Goal: Information Seeking & Learning: Get advice/opinions

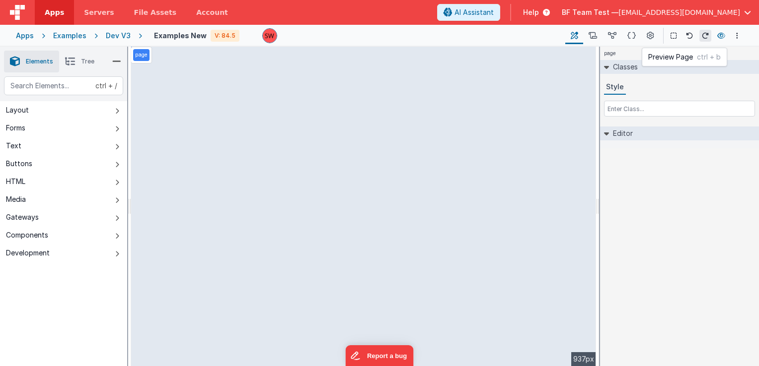
click at [719, 38] on icon at bounding box center [721, 35] width 8 height 7
click at [630, 36] on icon at bounding box center [631, 36] width 8 height 10
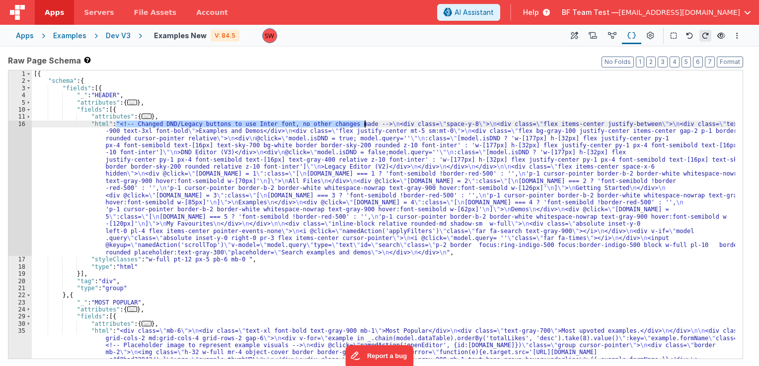
drag, startPoint x: 117, startPoint y: 127, endPoint x: 364, endPoint y: 124, distance: 247.3
click at [364, 124] on div "[{ "schema" : { "fields" : [{ "_" : "HEADER" , "attributes" : { ... } , "fields…" at bounding box center [383, 258] width 703 height 375
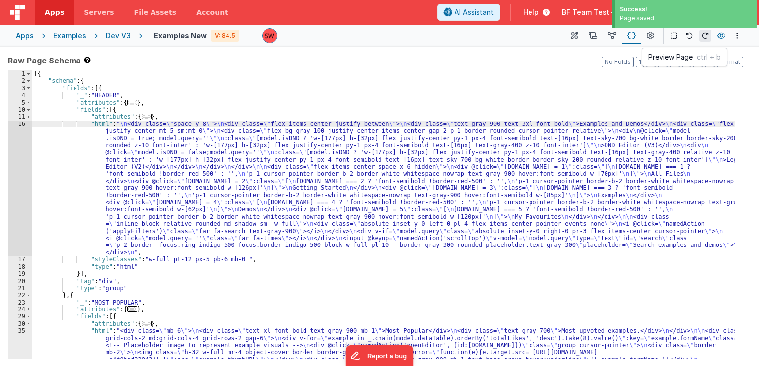
click at [718, 35] on icon at bounding box center [721, 35] width 8 height 7
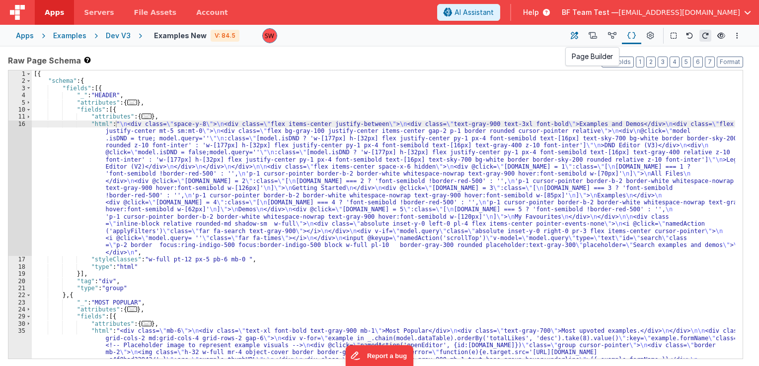
click at [575, 43] on button at bounding box center [574, 35] width 18 height 17
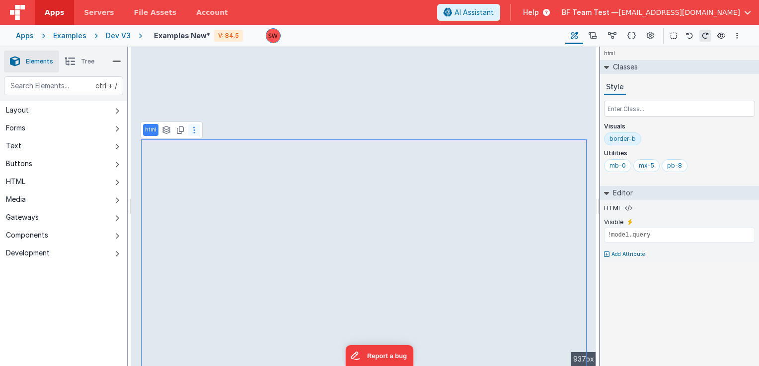
click at [197, 128] on button at bounding box center [194, 130] width 12 height 12
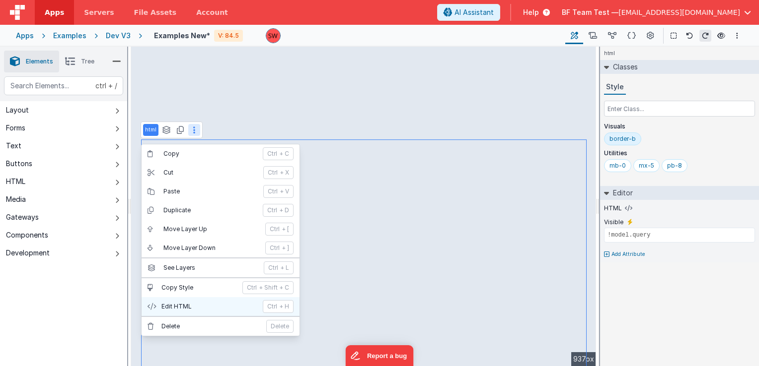
click at [177, 303] on p "Edit HTML" at bounding box center [208, 307] width 95 height 8
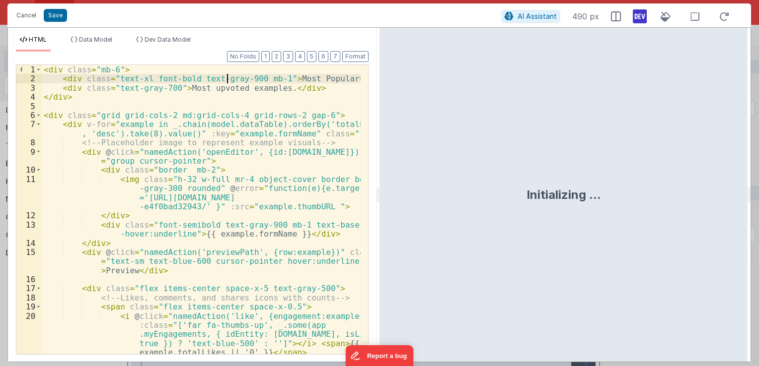
click at [228, 82] on div "< div class = "mb-6" > < div class = "text-xl font-bold text-gray-900 mb-1" > M…" at bounding box center [201, 219] width 319 height 308
click at [271, 81] on div "< div class = "mb-6" > < div class = "text-xl font-bold text-gray-900 mb-1" > M…" at bounding box center [201, 219] width 319 height 308
click at [344, 78] on div "< div class = "mb-6" > < div class = "text-xl font-bold text-gray-900 mb-1" > M…" at bounding box center [201, 219] width 319 height 308
drag, startPoint x: 129, startPoint y: 92, endPoint x: 147, endPoint y: 94, distance: 18.0
click at [129, 91] on div "< div class = "mb-6" > < div class = "text-xl font-bold text-gray-900 mb-1" > M…" at bounding box center [201, 219] width 319 height 308
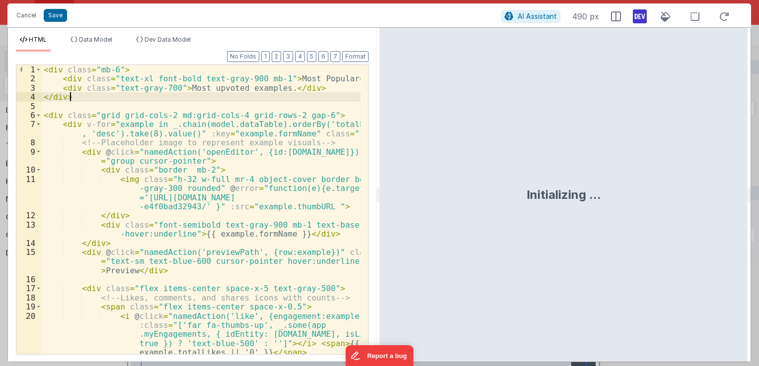
click at [163, 96] on div "< div class = "mb-6" > < div class = "text-xl font-bold text-gray-900 mb-1" > M…" at bounding box center [201, 219] width 319 height 308
click at [190, 86] on div "< div class = "mb-6" > < div class = "text-xl font-bold text-gray-900 mb-1" > M…" at bounding box center [201, 219] width 319 height 308
click at [266, 86] on div "< div class = "mb-6" > < div class = "text-xl font-bold text-gray-900 mb-1" > M…" at bounding box center [201, 219] width 319 height 308
click at [300, 92] on div "< div class = "mb-6" > < div class = "text-xl font-bold text-gray-900 mb-1" > M…" at bounding box center [201, 219] width 319 height 308
click at [113, 118] on div "< div class = "mb-6" > < div class = "text-xl font-bold text-gray-900 mb-1" > M…" at bounding box center [201, 219] width 319 height 308
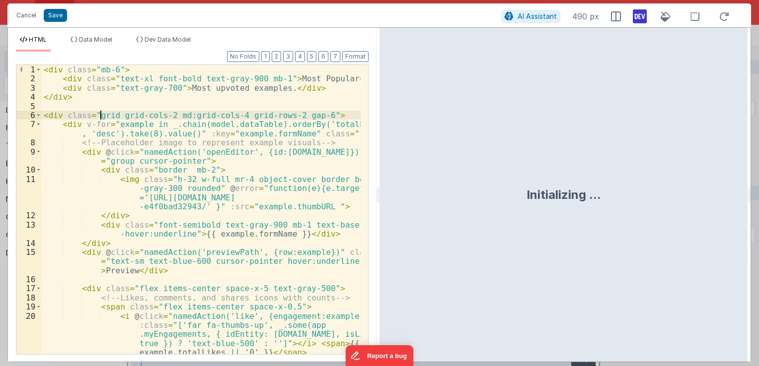
click at [99, 114] on div "< div class = "mb-6" > < div class = "text-xl font-bold text-gray-900 mb-1" > M…" at bounding box center [201, 219] width 319 height 308
click at [128, 115] on div "< div class = "mb-6" > < div class = "text-xl font-bold text-gray-900 mb-1" > M…" at bounding box center [201, 219] width 319 height 308
click at [135, 116] on div "< div class = "mb-6" > < div class = "text-xl font-bold text-gray-900 mb-1" > M…" at bounding box center [201, 219] width 319 height 308
click at [157, 115] on div "< div class = "mb-6" > < div class = "text-xl font-bold text-gray-900 mb-1" > M…" at bounding box center [201, 219] width 319 height 308
click at [118, 125] on div "< div class = "mb-6" > < div class = "text-xl font-bold text-gray-900 mb-1" > M…" at bounding box center [201, 219] width 319 height 308
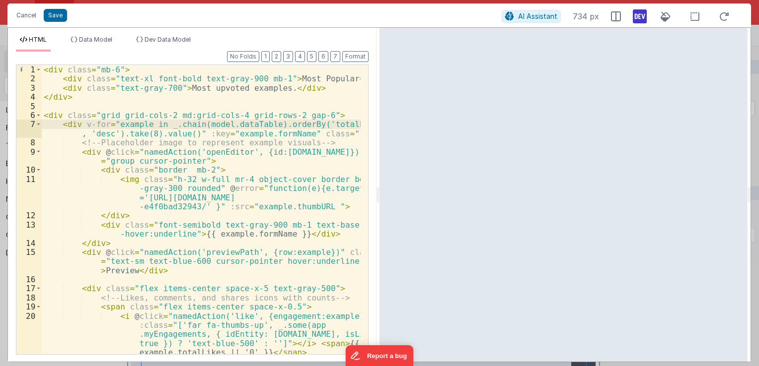
click at [171, 124] on div "< div class = "mb-6" > < div class = "text-xl font-bold text-gray-900 mb-1" > M…" at bounding box center [201, 219] width 319 height 308
click at [204, 126] on div "< div class = "mb-6" > < div class = "text-xl font-bold text-gray-900 mb-1" > M…" at bounding box center [201, 219] width 319 height 308
click at [239, 124] on div "< div class = "mb-6" > < div class = "text-xl font-bold text-gray-900 mb-1" > M…" at bounding box center [201, 219] width 319 height 308
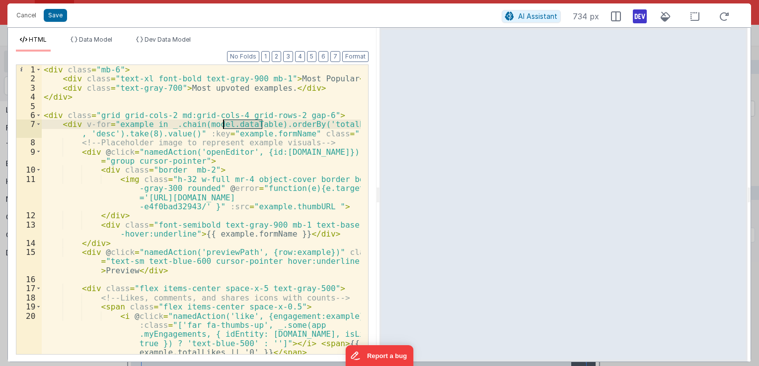
click at [239, 124] on div "< div class = "mb-6" > < div class = "text-xl font-bold text-gray-900 mb-1" > M…" at bounding box center [201, 219] width 319 height 308
click at [272, 136] on div "< div class = "mb-6" > < div class = "text-xl font-bold text-gray-900 mb-1" > M…" at bounding box center [201, 219] width 319 height 308
click at [236, 136] on div "< div class = "mb-6" > < div class = "text-xl font-bold text-gray-900 mb-1" > M…" at bounding box center [201, 219] width 319 height 308
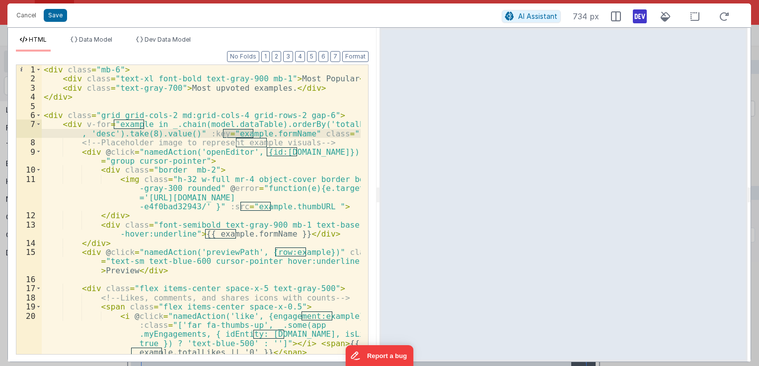
click at [265, 132] on div "< div class = "mb-6" > < div class = "text-xl font-bold text-gray-900 mb-1" > M…" at bounding box center [201, 219] width 319 height 308
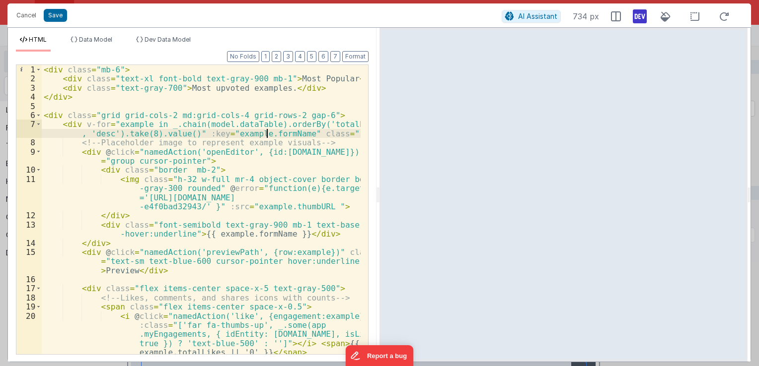
click at [265, 132] on div "< div class = "mb-6" > < div class = "text-xl font-bold text-gray-900 mb-1" > M…" at bounding box center [201, 219] width 319 height 308
click at [229, 128] on div "< div class = "mb-6" > < div class = "text-xl font-bold text-gray-900 mb-1" > M…" at bounding box center [201, 219] width 319 height 308
click at [133, 123] on div "< div class = "mb-6" > < div class = "text-xl font-bold text-gray-900 mb-1" > M…" at bounding box center [201, 219] width 319 height 308
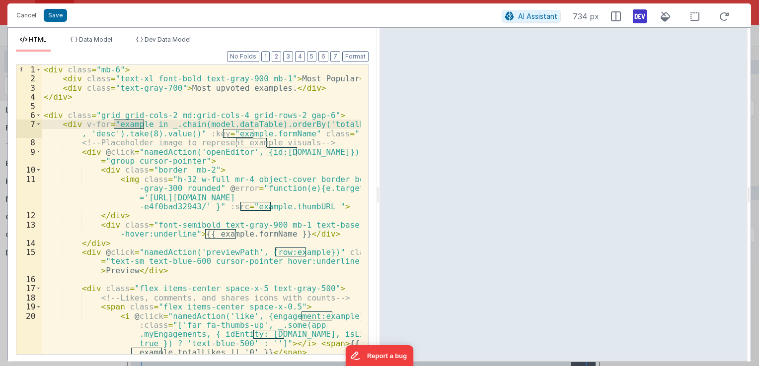
click at [183, 122] on div "< div class = "mb-6" > < div class = "text-xl font-bold text-gray-900 mb-1" > M…" at bounding box center [201, 219] width 319 height 308
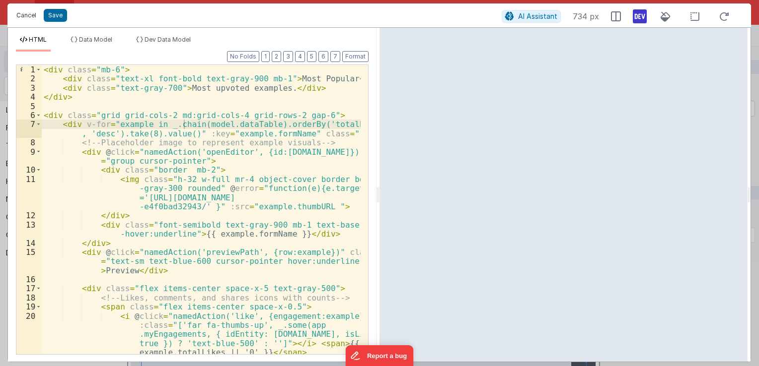
click at [29, 15] on button "Cancel" at bounding box center [26, 15] width 30 height 14
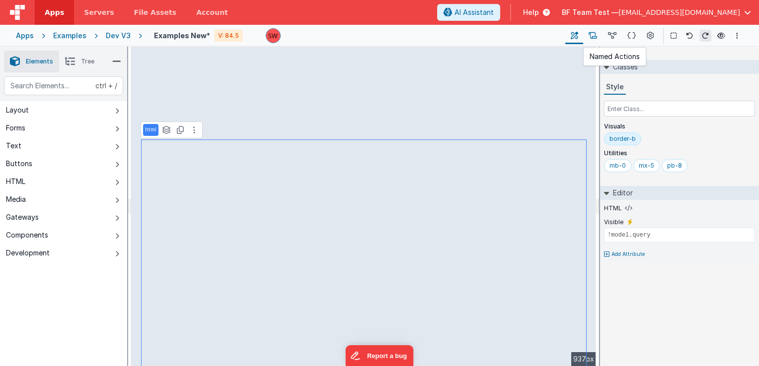
click at [596, 35] on icon at bounding box center [592, 36] width 8 height 10
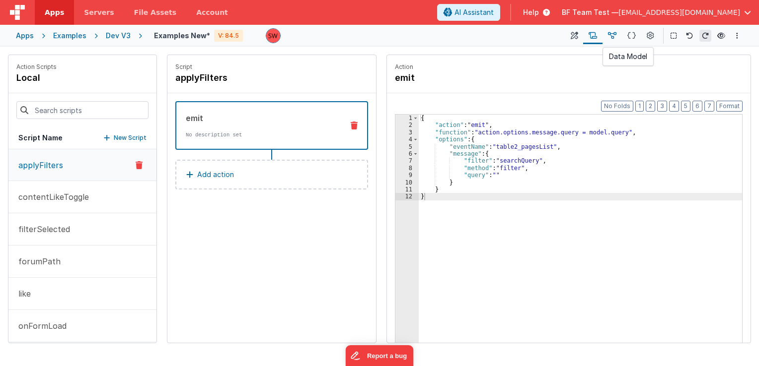
click at [605, 35] on button at bounding box center [611, 35] width 19 height 17
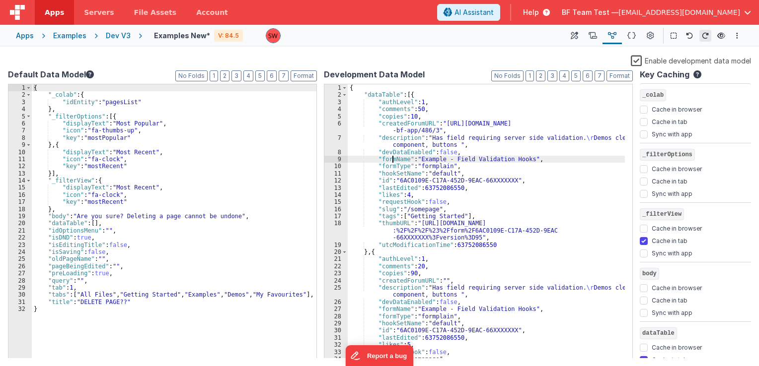
click at [392, 158] on div "{ "dataTable" : [{ "authLevel" : 1 , "comments" : 50 , "copies" : 10 , "created…" at bounding box center [486, 236] width 277 height 304
drag, startPoint x: 498, startPoint y: 240, endPoint x: 516, endPoint y: 264, distance: 30.8
click at [506, 249] on div "{ "dataTable" : [{ "authLevel" : 1 , "comments" : 50 , "copies" : 10 , "created…" at bounding box center [486, 236] width 277 height 304
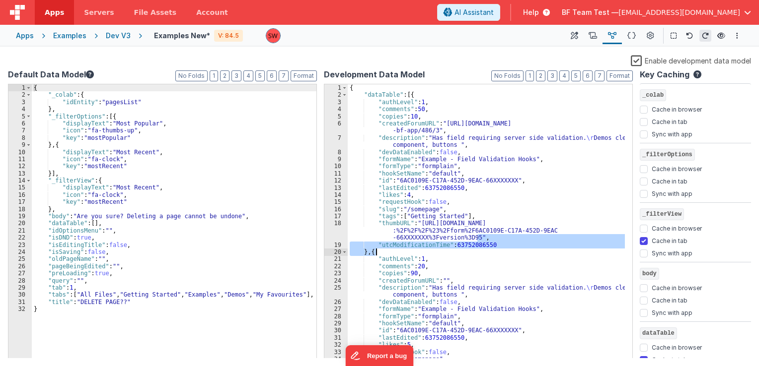
click at [506, 247] on div "{ "dataTable" : [{ "authLevel" : 1 , "comments" : 50 , "copies" : 10 , "created…" at bounding box center [486, 221] width 277 height 275
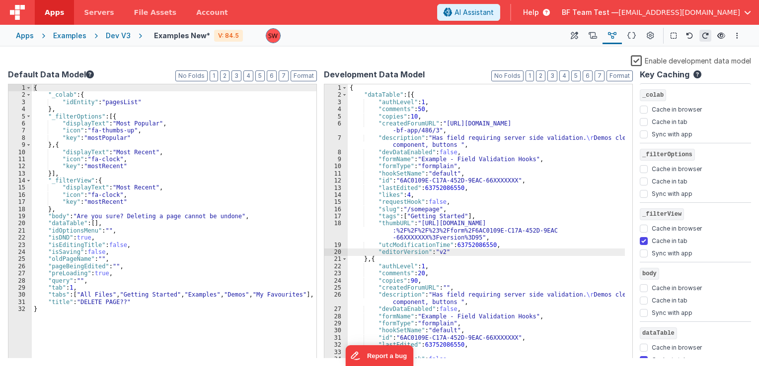
scroll to position [54, 0]
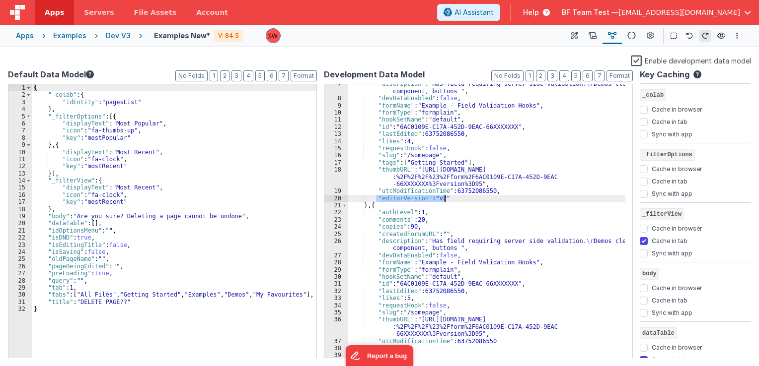
drag, startPoint x: 375, startPoint y: 201, endPoint x: 448, endPoint y: 199, distance: 73.0
click at [448, 199] on div ""description" : "Has field requiring server side validation. \r Demos clearfix …" at bounding box center [486, 228] width 277 height 296
click at [508, 341] on div ""description" : "Has field requiring server side validation. \r Demos clearfix …" at bounding box center [486, 228] width 277 height 296
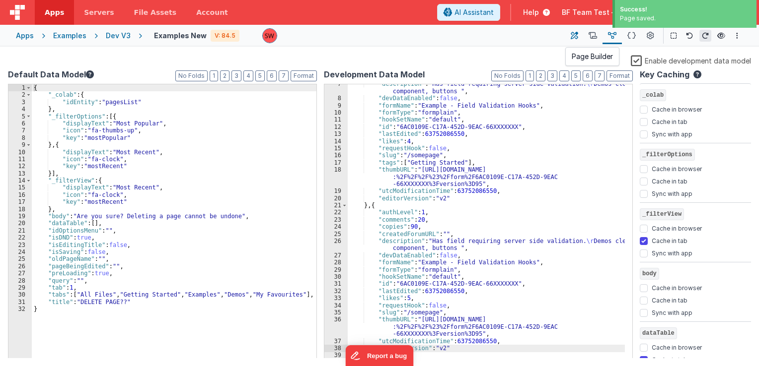
click at [573, 39] on icon at bounding box center [574, 36] width 7 height 10
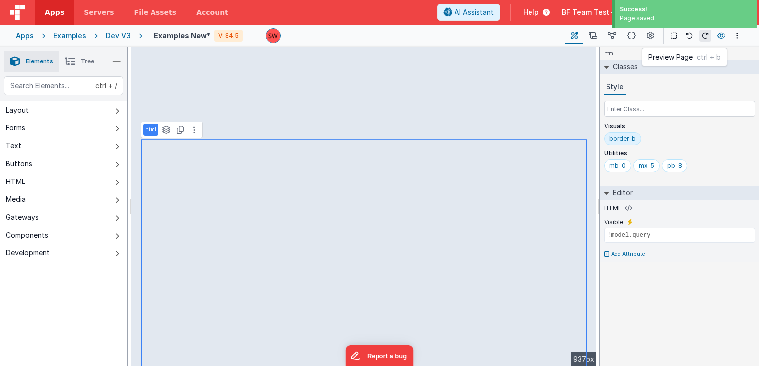
click at [719, 37] on icon at bounding box center [721, 35] width 8 height 7
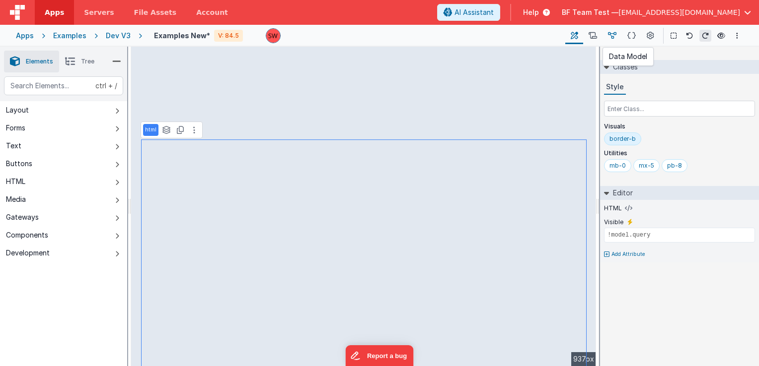
click at [614, 37] on icon at bounding box center [612, 36] width 8 height 10
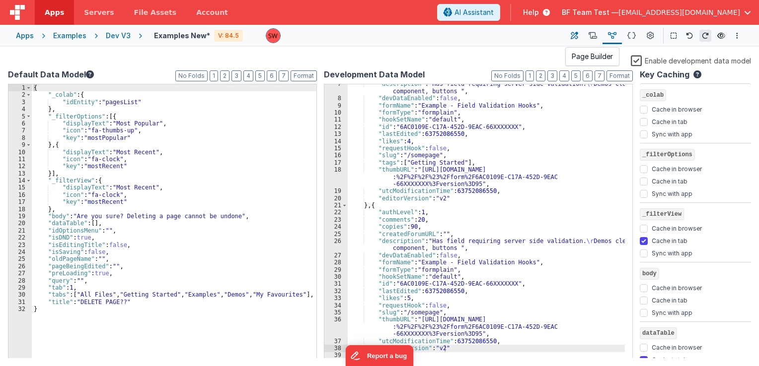
click at [576, 37] on icon at bounding box center [574, 36] width 7 height 10
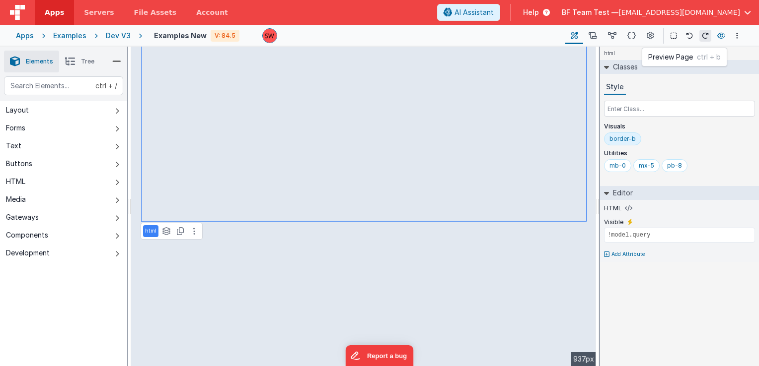
click at [720, 34] on icon at bounding box center [721, 35] width 8 height 7
click at [614, 36] on icon at bounding box center [612, 36] width 8 height 10
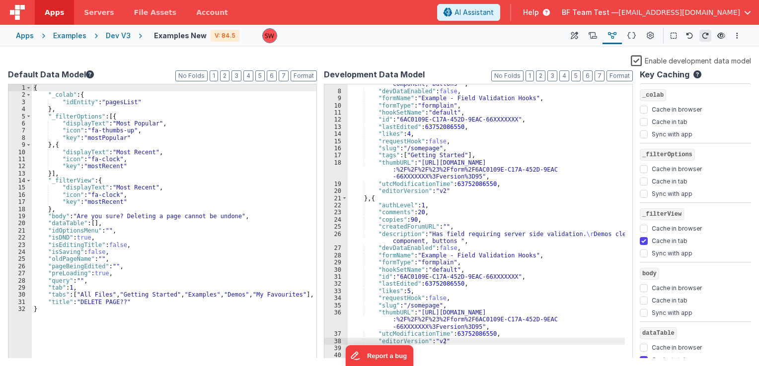
scroll to position [61, 0]
click at [569, 38] on button at bounding box center [574, 35] width 18 height 17
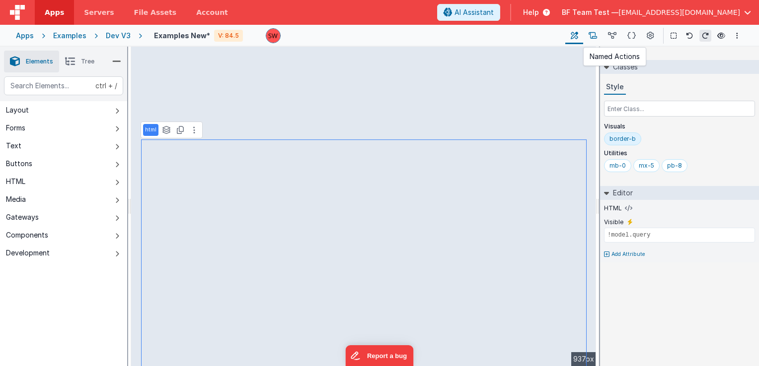
click at [597, 37] on icon at bounding box center [592, 36] width 8 height 10
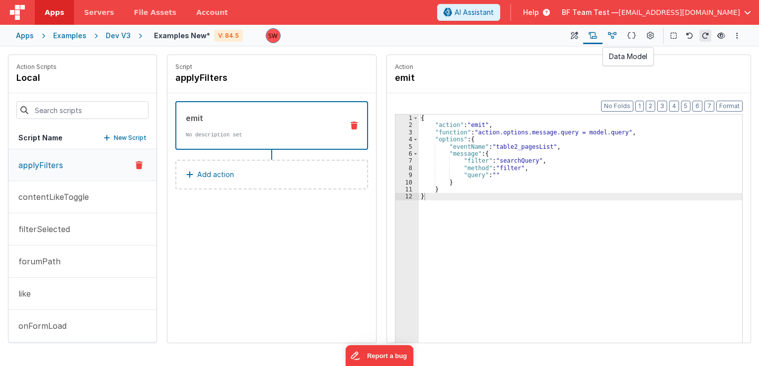
click at [607, 39] on button at bounding box center [611, 35] width 19 height 17
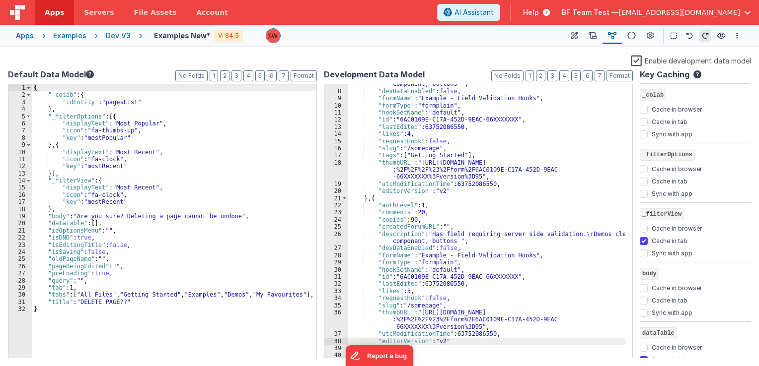
click at [441, 339] on div ""description" : "Has field requiring server side validation. \r Demos clearfix …" at bounding box center [486, 221] width 277 height 296
click at [568, 42] on button at bounding box center [574, 35] width 18 height 17
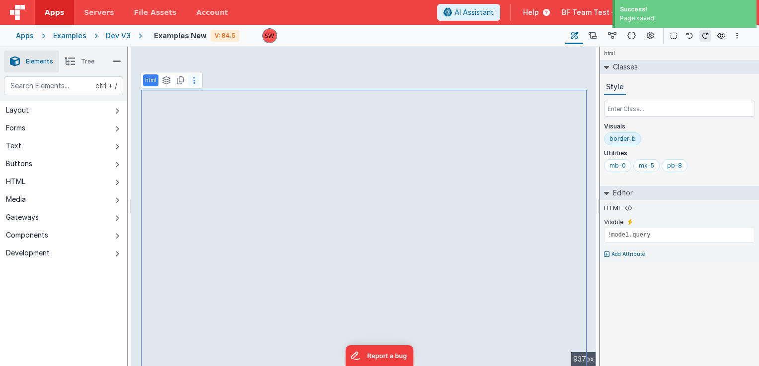
click at [195, 82] on button at bounding box center [194, 80] width 12 height 12
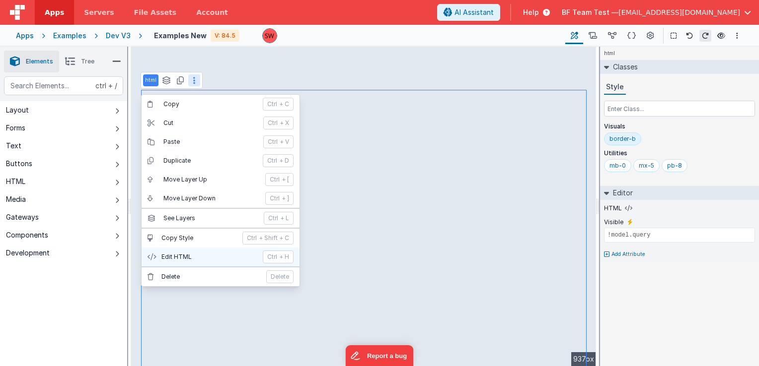
click at [189, 250] on button "Edit HTML ctrl + H" at bounding box center [221, 257] width 158 height 19
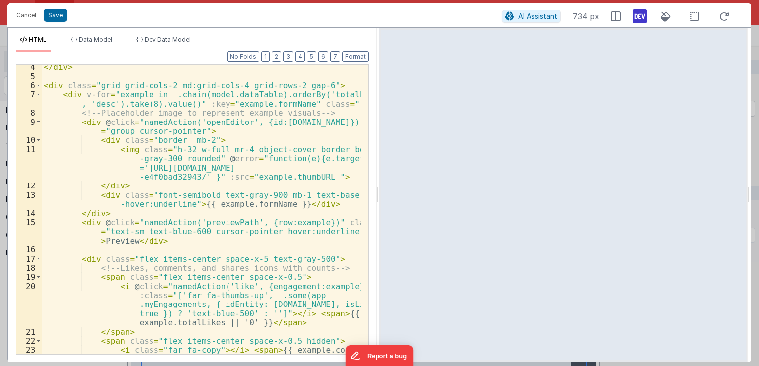
scroll to position [0, 0]
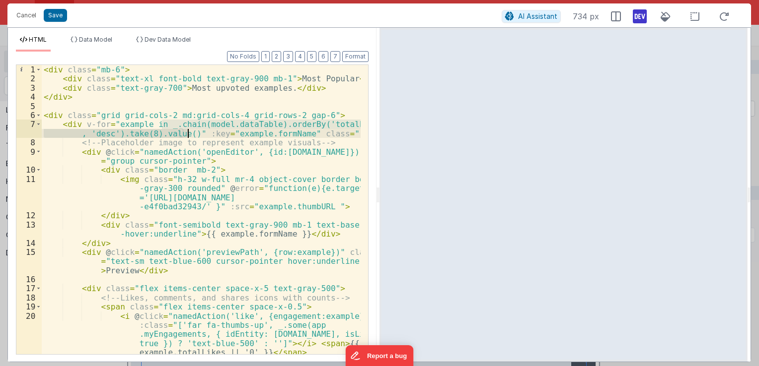
drag, startPoint x: 161, startPoint y: 124, endPoint x: 186, endPoint y: 133, distance: 26.9
click at [186, 133] on div "< div class = "mb-6" > < div class = "text-xl font-bold text-gray-900 mb-1" > M…" at bounding box center [201, 219] width 319 height 308
click at [116, 41] on li "Data Model" at bounding box center [92, 44] width 50 height 16
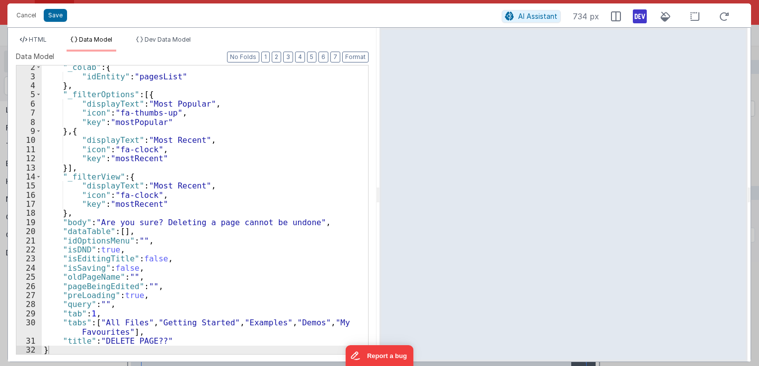
scroll to position [12, 0]
click at [179, 41] on span "Dev Data Model" at bounding box center [167, 39] width 46 height 7
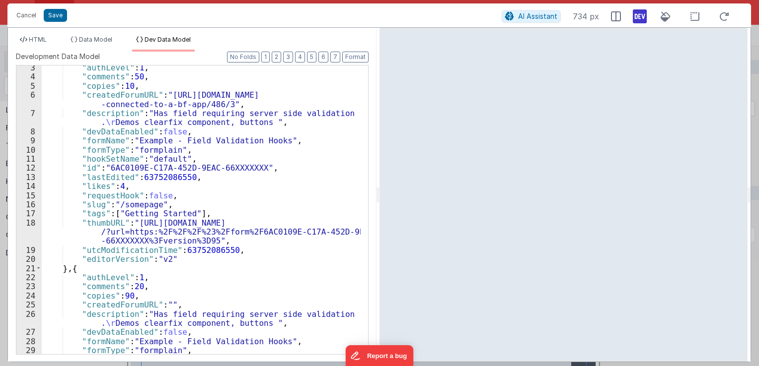
scroll to position [0, 0]
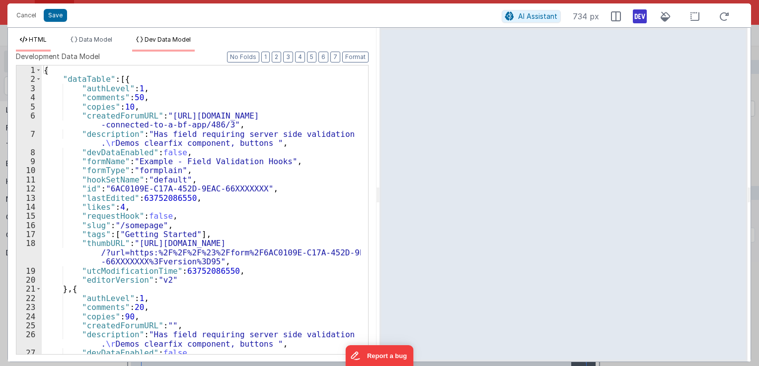
click at [43, 39] on span "HTML" at bounding box center [38, 39] width 18 height 7
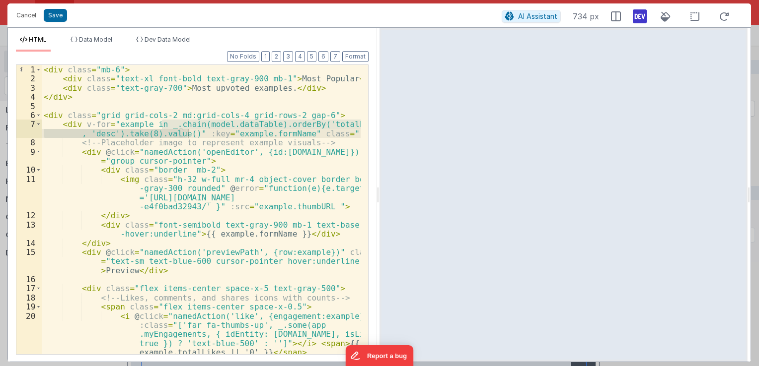
click at [296, 172] on div "< div class = "mb-6" > < div class = "text-xl font-bold text-gray-900 mb-1" > M…" at bounding box center [201, 219] width 319 height 308
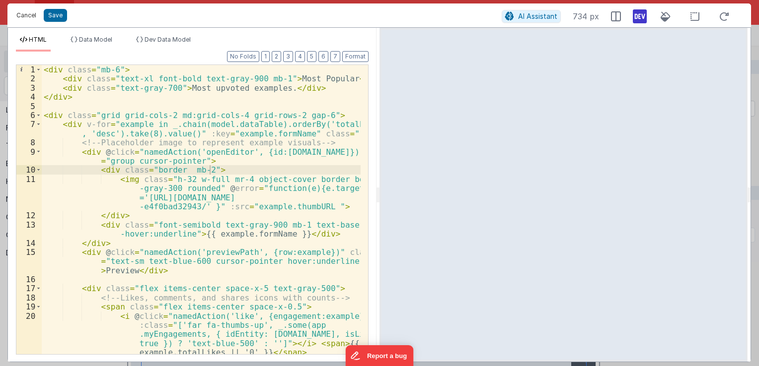
click at [22, 16] on button "Cancel" at bounding box center [26, 15] width 30 height 14
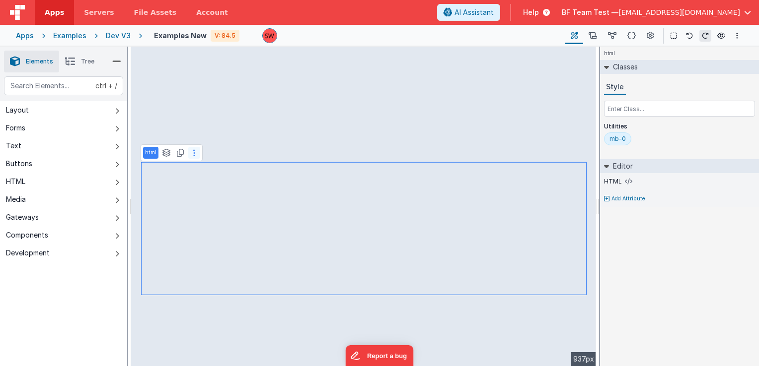
click at [196, 156] on button at bounding box center [194, 153] width 12 height 12
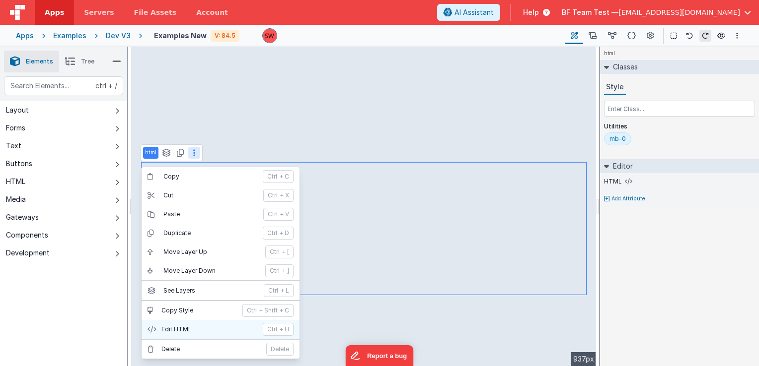
click at [201, 326] on p "Edit HTML" at bounding box center [208, 330] width 95 height 8
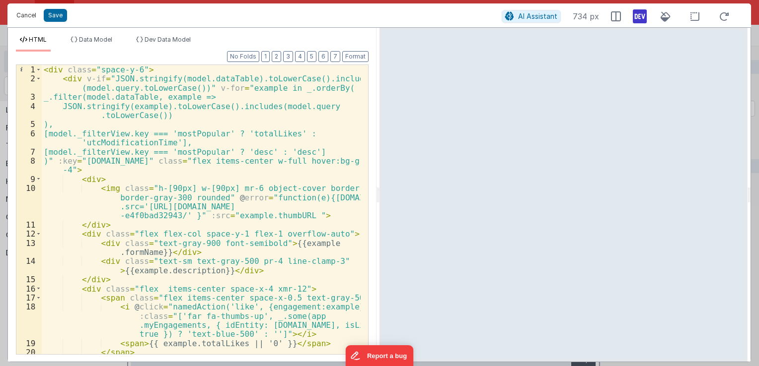
click at [32, 14] on button "Cancel" at bounding box center [26, 15] width 30 height 14
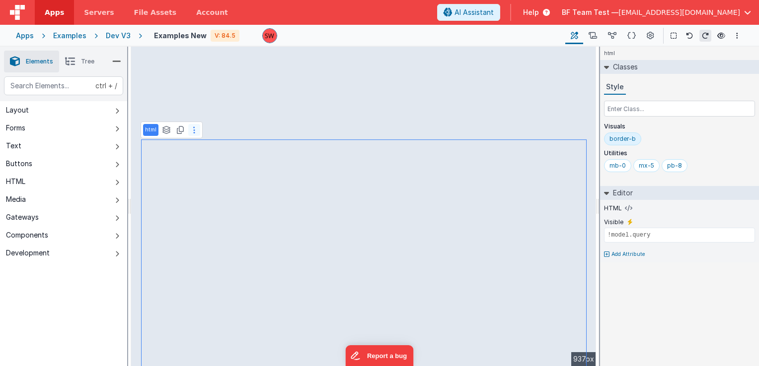
click at [193, 133] on icon at bounding box center [194, 130] width 2 height 8
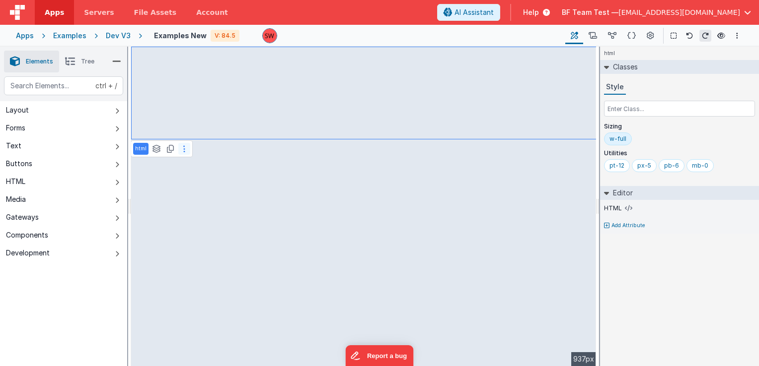
click at [183, 148] on icon at bounding box center [184, 149] width 2 height 8
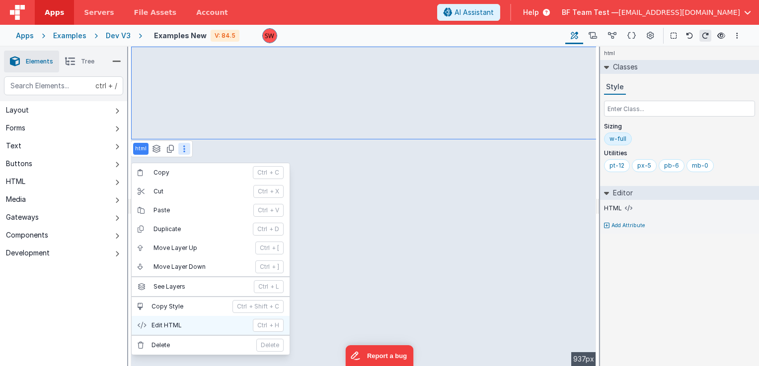
click at [190, 319] on button "Edit HTML ctrl + H" at bounding box center [211, 325] width 158 height 19
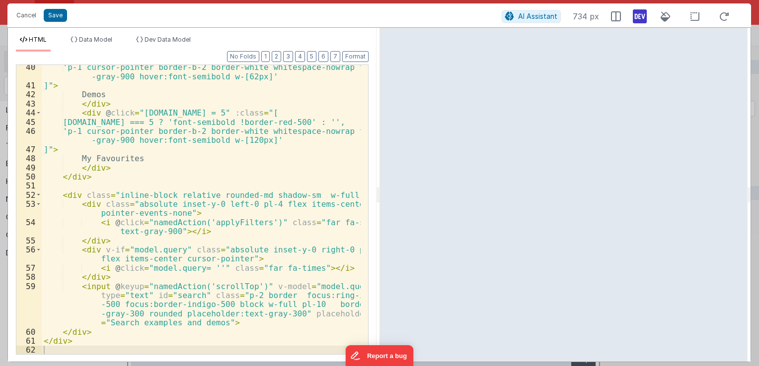
scroll to position [487, 0]
click at [31, 19] on button "Cancel" at bounding box center [26, 15] width 30 height 14
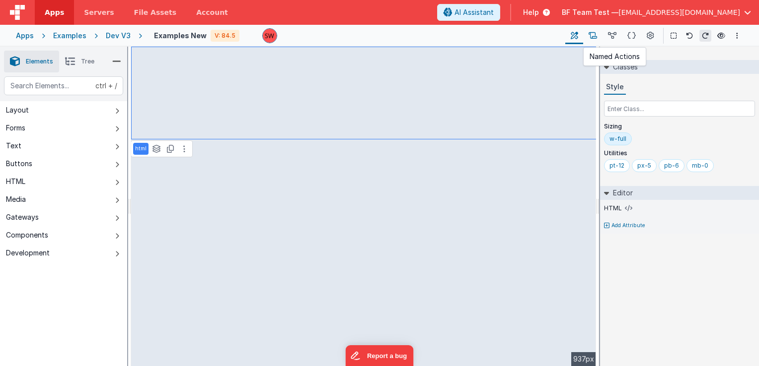
click at [594, 36] on icon at bounding box center [592, 36] width 8 height 10
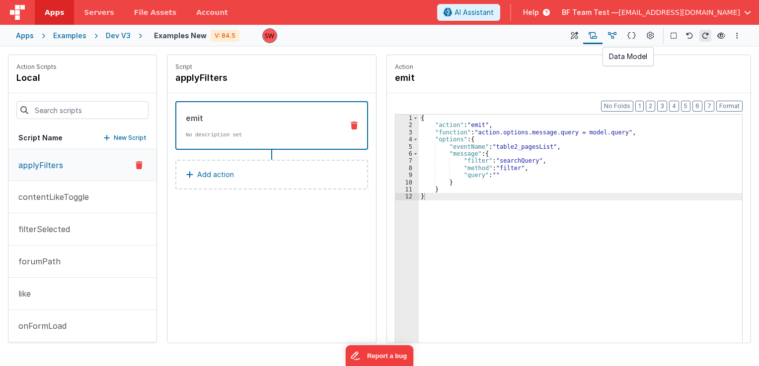
click at [614, 39] on icon at bounding box center [612, 36] width 8 height 10
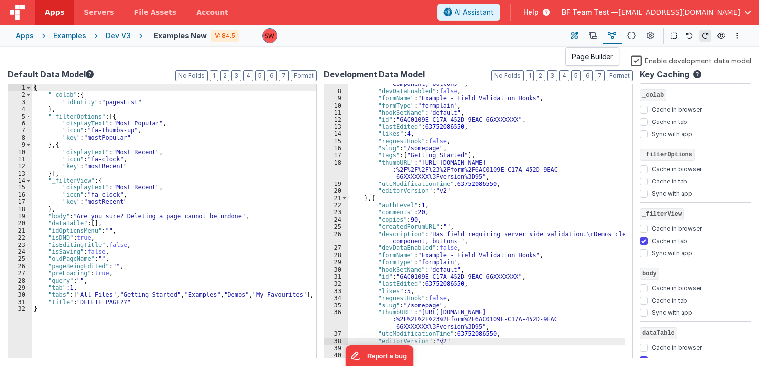
click at [578, 39] on icon at bounding box center [574, 36] width 7 height 10
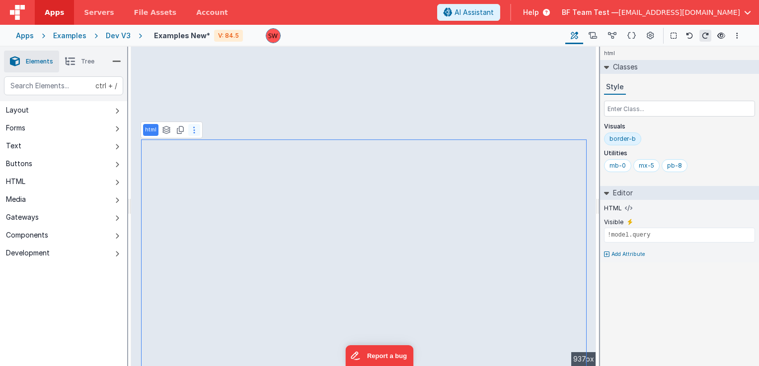
click at [196, 128] on button at bounding box center [194, 130] width 12 height 12
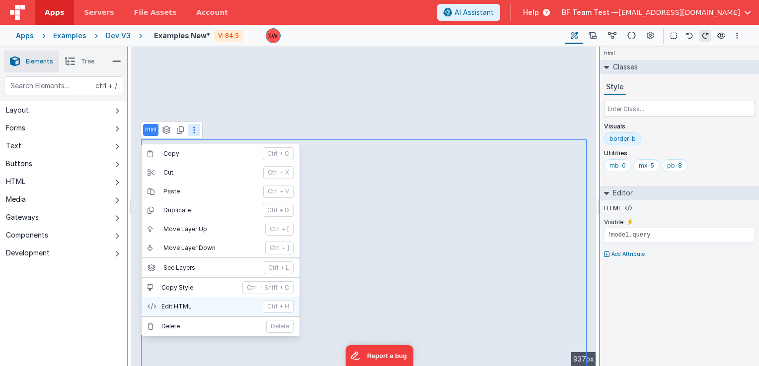
click at [177, 306] on p "Edit HTML" at bounding box center [208, 307] width 95 height 8
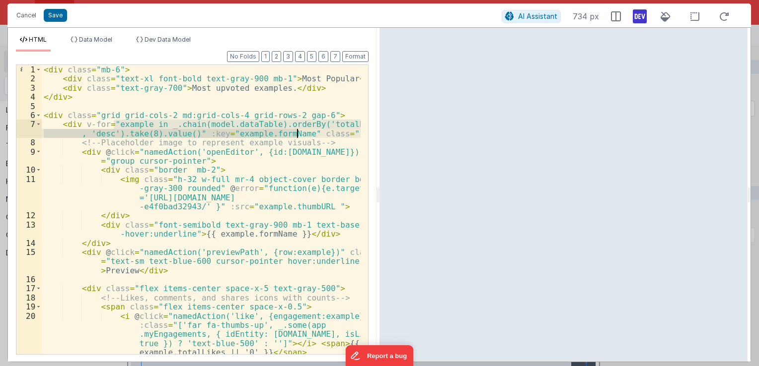
drag, startPoint x: 113, startPoint y: 126, endPoint x: 296, endPoint y: 136, distance: 183.5
click at [296, 136] on div "< div class = "mb-6" > < div class = "text-xl font-bold text-gray-900 mb-1" > M…" at bounding box center [201, 219] width 319 height 308
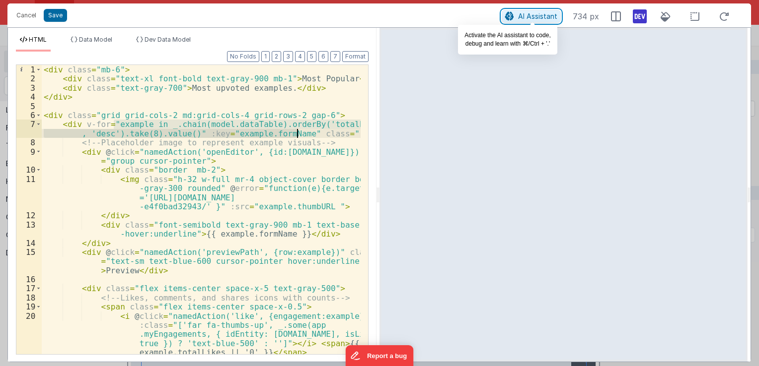
click at [543, 18] on span "AI Assistant" at bounding box center [537, 16] width 39 height 8
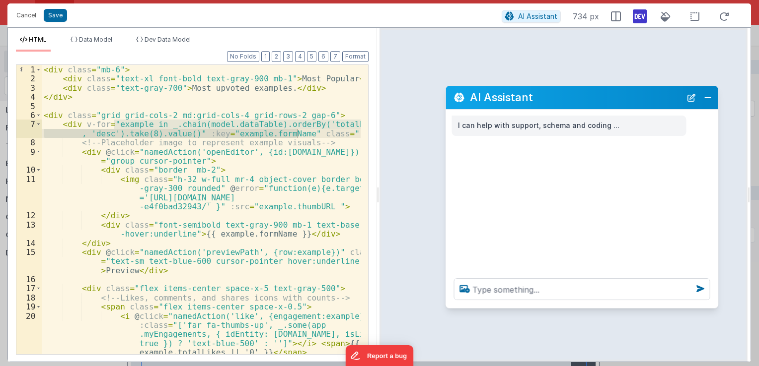
drag, startPoint x: 224, startPoint y: 147, endPoint x: 599, endPoint y: 119, distance: 376.0
click at [599, 105] on div "AI Assistant" at bounding box center [582, 97] width 272 height 23
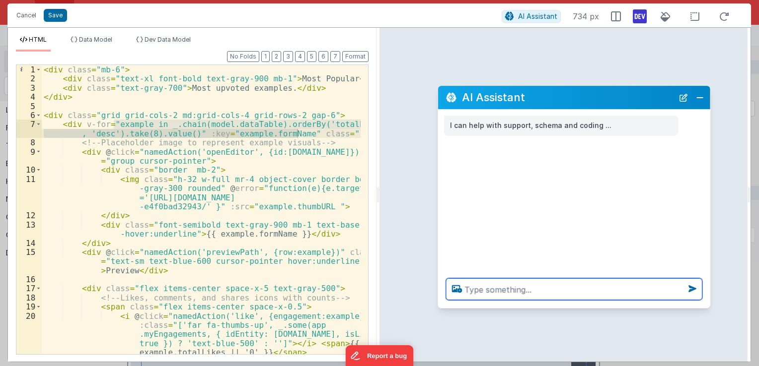
click at [509, 289] on textarea at bounding box center [574, 290] width 256 height 22
paste textarea "example in _.chain(model.dataTable).orderBy('totalLikes', 'desc').take(8).value…"
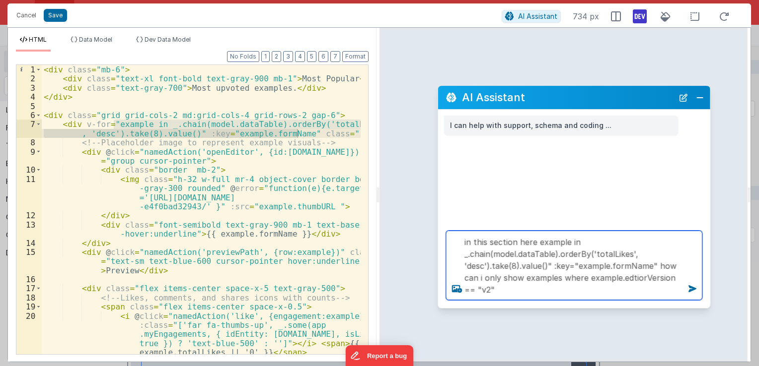
type textarea "in this section here example in _.chain(model.dataTable).orderBy('totalLikes', …"
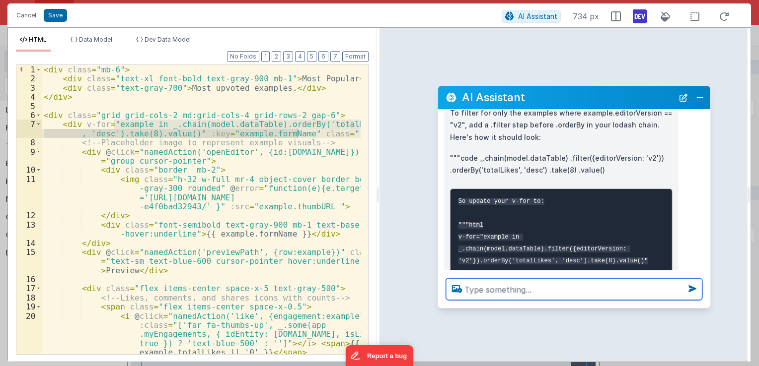
scroll to position [99, 0]
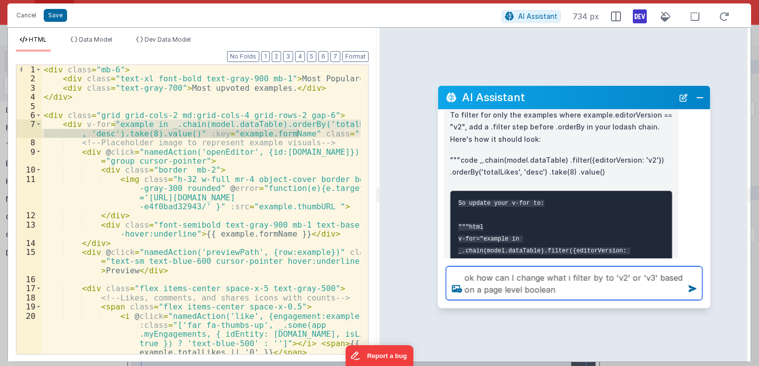
type textarea "ok how can I change what i filter by to 'v2' or 'v3' based on a page level bool…"
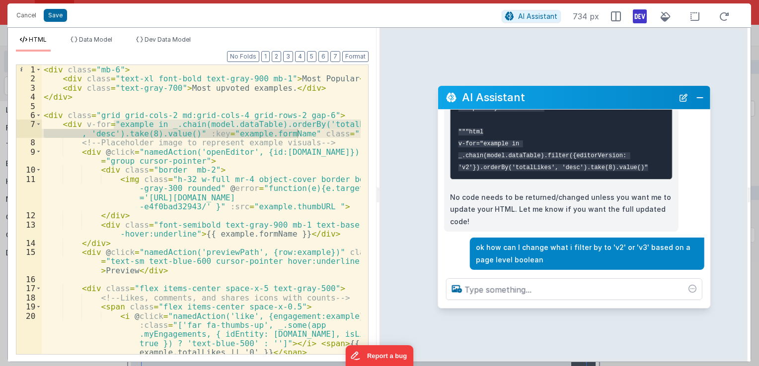
scroll to position [221, 0]
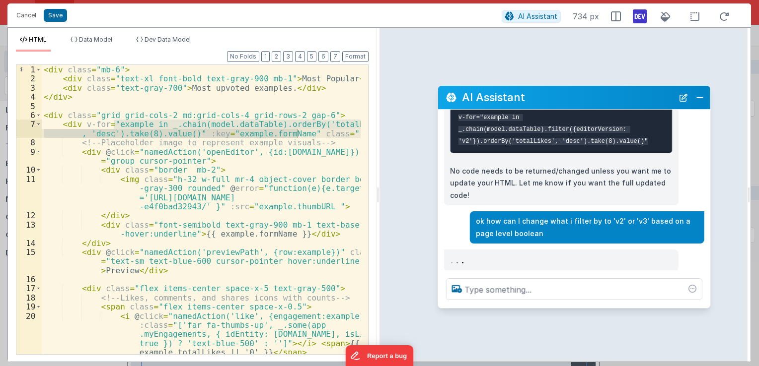
click at [486, 216] on p "ok how can I change what i filter by to 'v2' or 'v3' based on a page level bool…" at bounding box center [587, 228] width 222 height 24
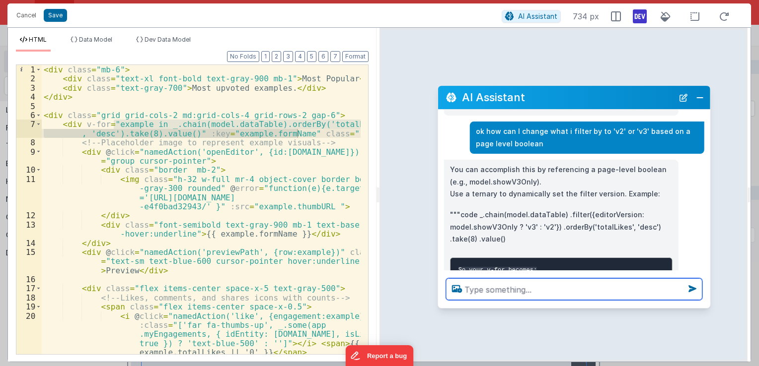
scroll to position [308, 0]
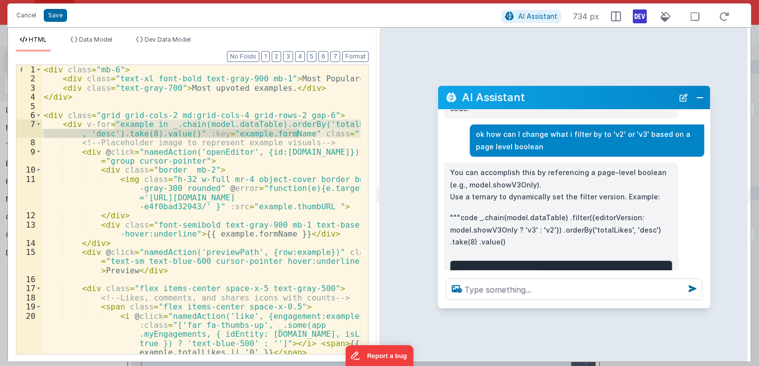
click at [236, 120] on div "< div class = "mb-6" > < div class = "text-xl font-bold text-gray-900 mb-1" > M…" at bounding box center [201, 209] width 319 height 289
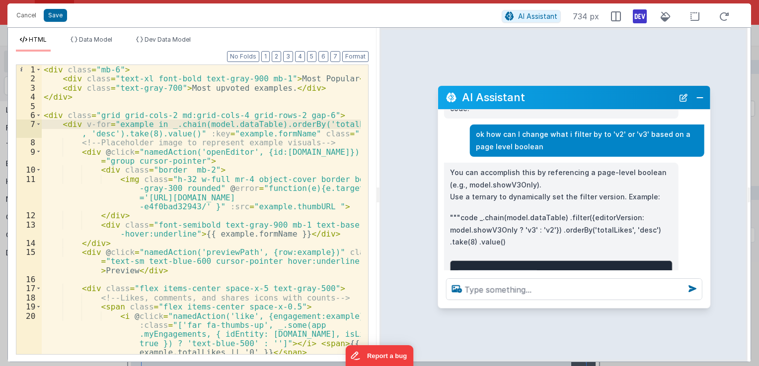
click at [265, 124] on div "< div class = "mb-6" > < div class = "text-xl font-bold text-gray-900 mb-1" > M…" at bounding box center [201, 219] width 319 height 308
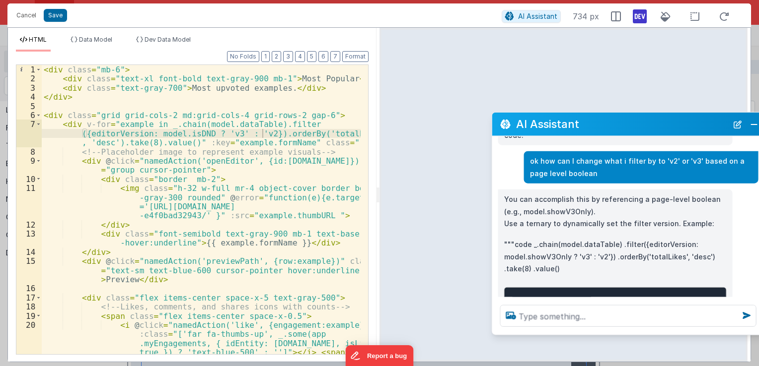
drag, startPoint x: 529, startPoint y: 96, endPoint x: 579, endPoint y: 124, distance: 57.6
click at [585, 124] on h2 "AI Assistant" at bounding box center [622, 124] width 212 height 12
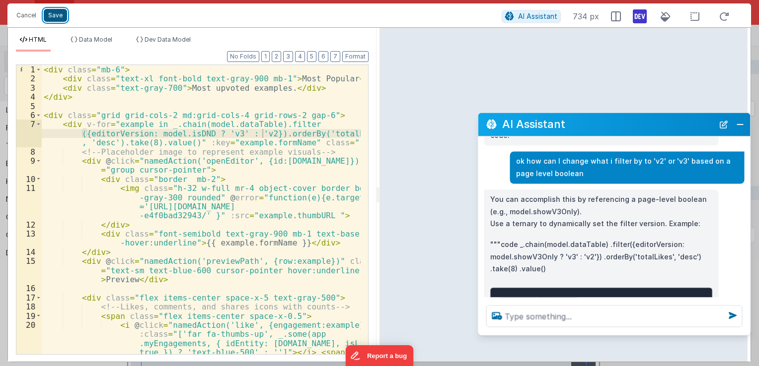
click at [53, 15] on button "Save" at bounding box center [55, 15] width 23 height 13
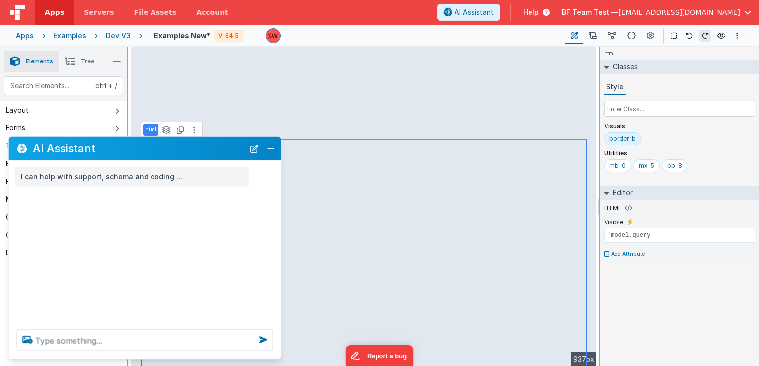
scroll to position [0, 0]
click at [271, 153] on button "Close" at bounding box center [270, 149] width 13 height 14
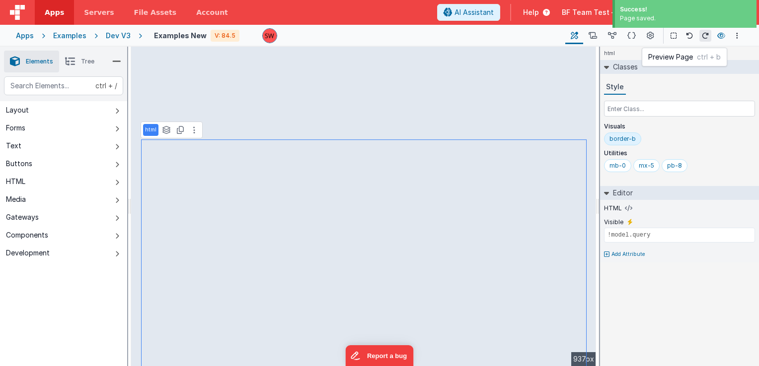
click at [718, 38] on icon at bounding box center [721, 35] width 8 height 7
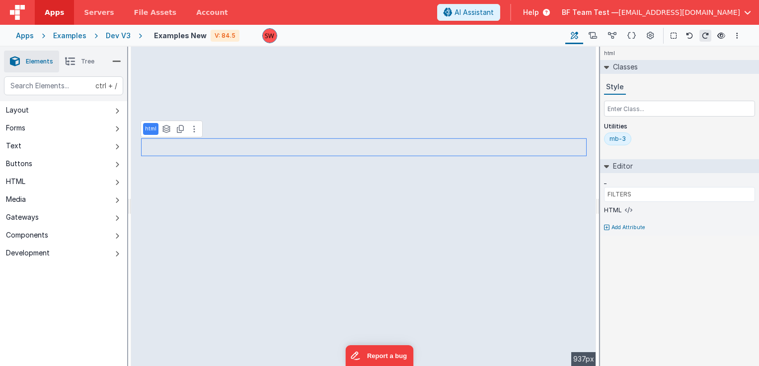
type input "GETTING STARTED"
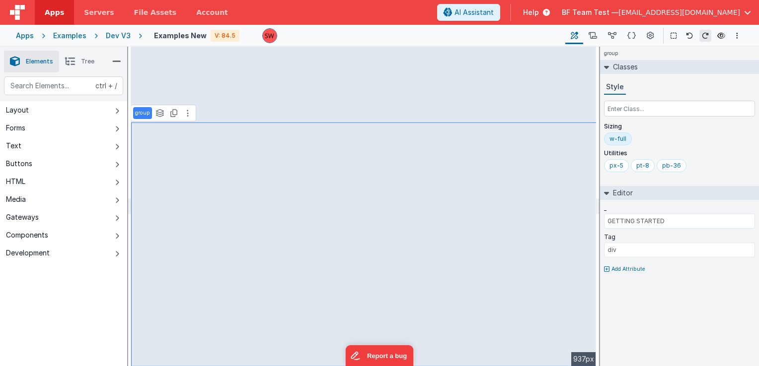
type input "!model.query"
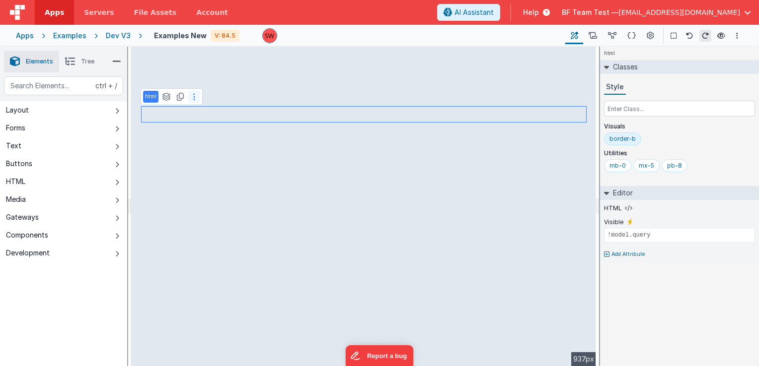
click at [194, 96] on icon at bounding box center [194, 97] width 2 height 8
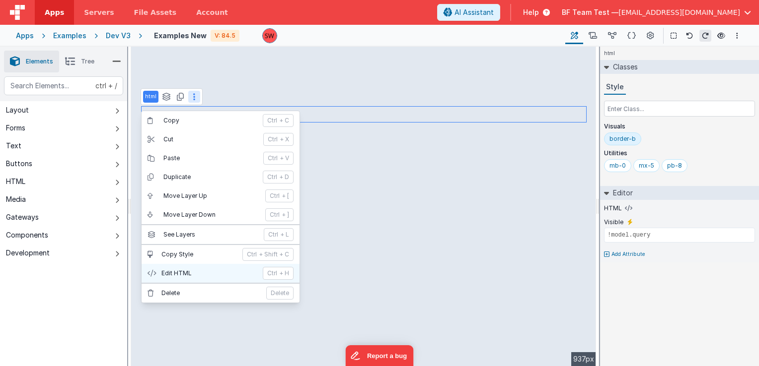
click at [192, 270] on p "Edit HTML" at bounding box center [208, 274] width 95 height 8
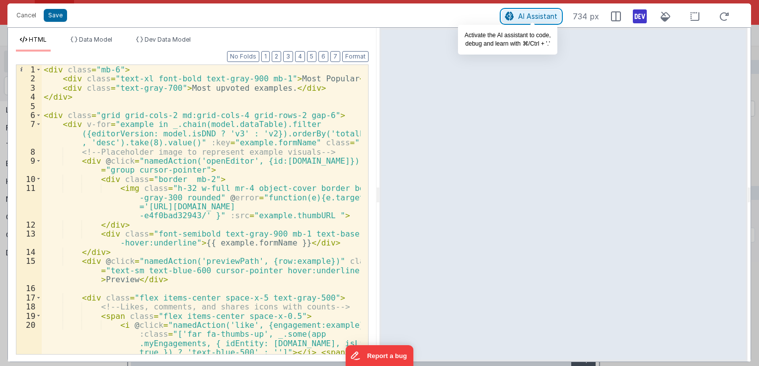
click at [528, 17] on span "AI Assistant" at bounding box center [537, 16] width 39 height 8
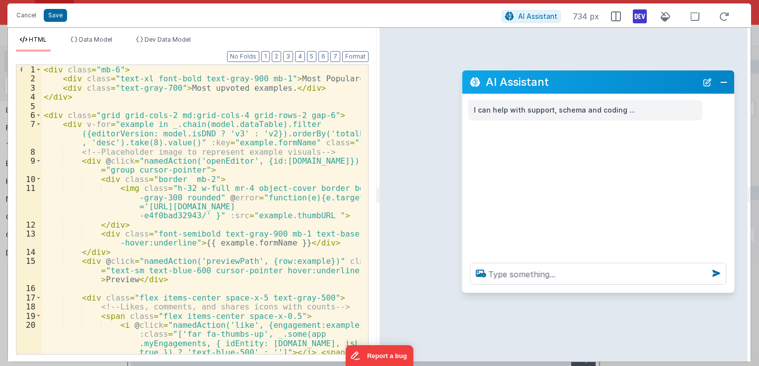
drag, startPoint x: 121, startPoint y: 145, endPoint x: 558, endPoint y: 56, distance: 445.9
click at [558, 76] on h2 "AI Assistant" at bounding box center [592, 82] width 212 height 12
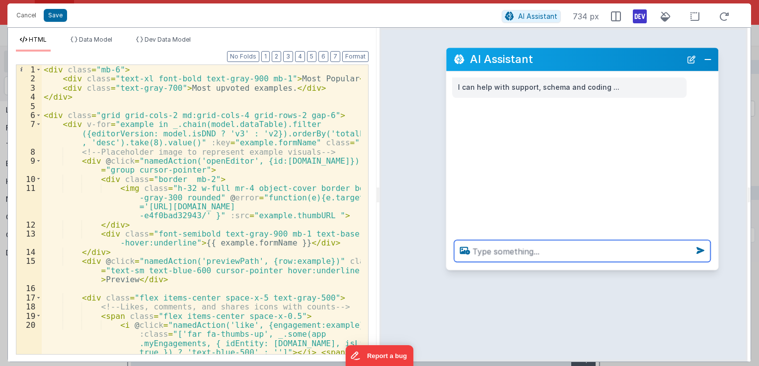
click at [523, 250] on textarea at bounding box center [582, 251] width 256 height 22
type textarea "why is nothing rendering is there a syntax error"
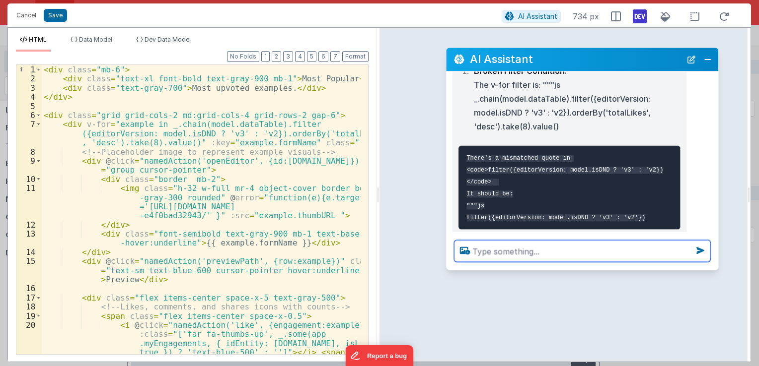
scroll to position [127, 0]
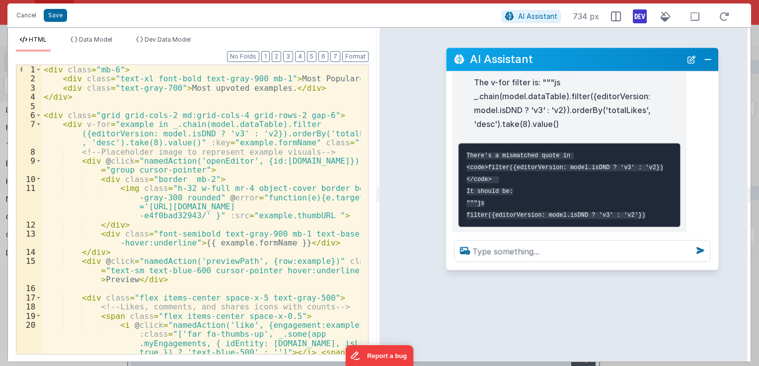
click at [257, 136] on div "< div class = "mb-6" > < div class = "text-xl font-bold text-gray-900 mb-1" > M…" at bounding box center [201, 237] width 319 height 345
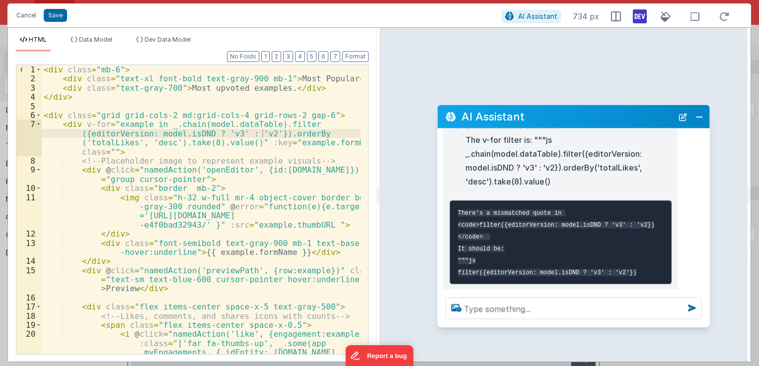
drag, startPoint x: 611, startPoint y: 67, endPoint x: 602, endPoint y: 124, distance: 57.8
click at [602, 124] on div "AI Assistant" at bounding box center [573, 116] width 272 height 23
click at [54, 20] on button "Save" at bounding box center [55, 15] width 23 height 13
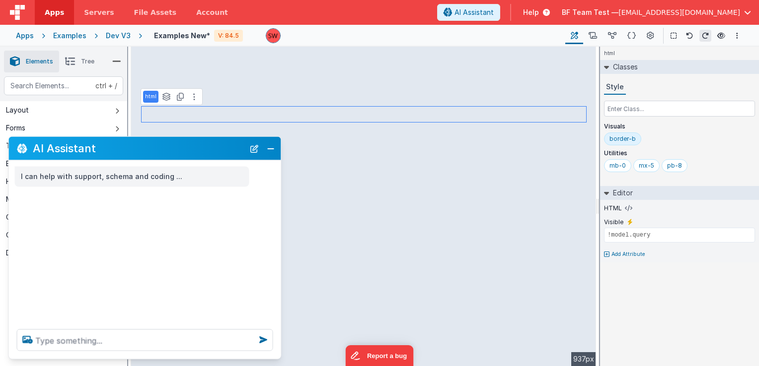
scroll to position [0, 0]
click at [720, 37] on icon at bounding box center [721, 35] width 8 height 7
drag, startPoint x: 7, startPoint y: 34, endPoint x: 209, endPoint y: 39, distance: 201.2
click at [243, 41] on div "Apps Examples Dev V3 Examples New V: 84.5 Page Builder Named Actions Data Model…" at bounding box center [379, 36] width 759 height 22
drag, startPoint x: 200, startPoint y: 37, endPoint x: 22, endPoint y: 39, distance: 178.3
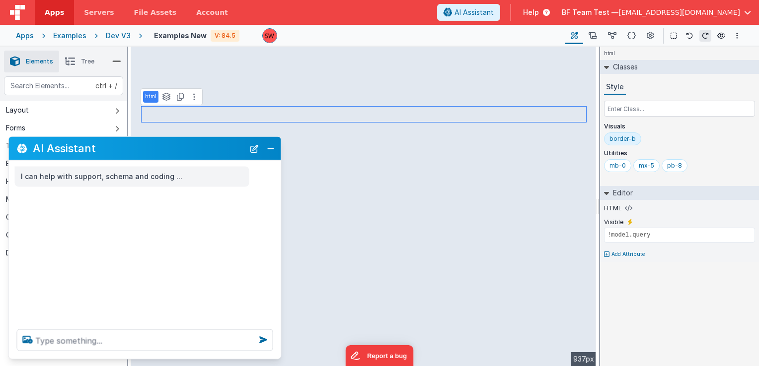
click at [22, 39] on div "Apps Examples Dev V3 Examples New V: 84.5 Page Builder Named Actions Data Model…" at bounding box center [379, 36] width 759 height 22
click at [68, 37] on div "Examples" at bounding box center [69, 36] width 33 height 10
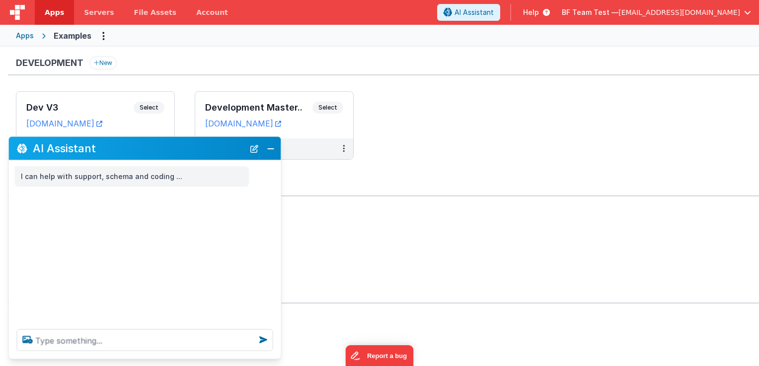
drag, startPoint x: 125, startPoint y: 142, endPoint x: 189, endPoint y: 158, distance: 65.5
click at [189, 158] on div "AI Assistant" at bounding box center [145, 148] width 272 height 23
click at [272, 147] on button "Close" at bounding box center [270, 149] width 13 height 14
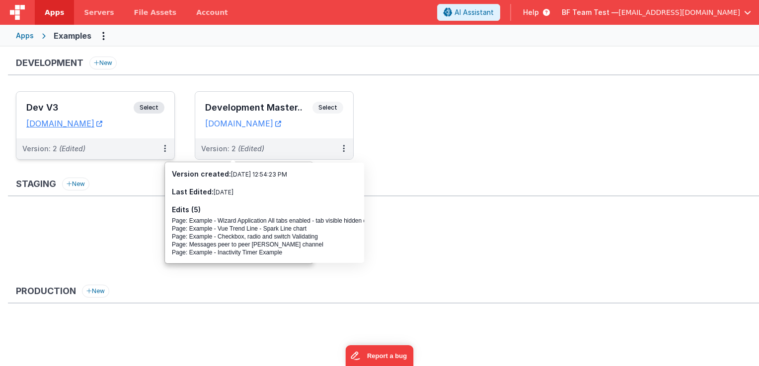
click at [150, 106] on span "Select" at bounding box center [149, 108] width 31 height 12
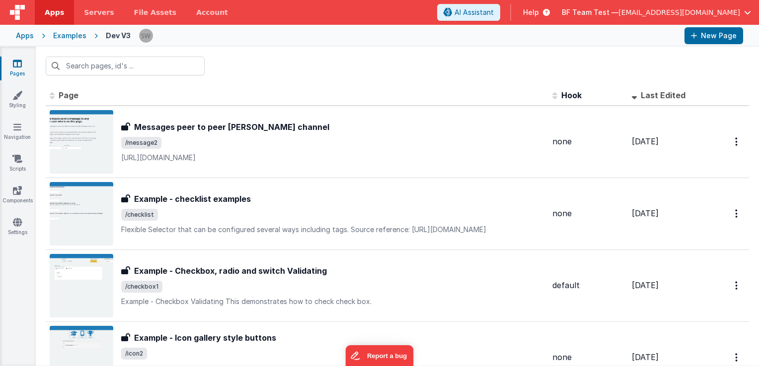
click at [24, 35] on div "Apps" at bounding box center [25, 36] width 18 height 10
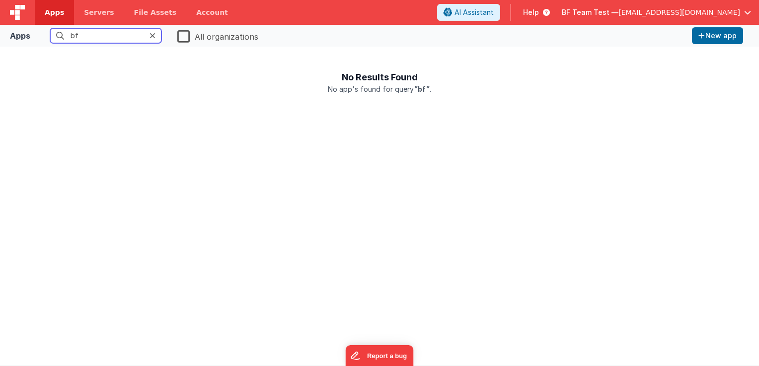
type input "bf"
click at [183, 35] on label "All organizations" at bounding box center [217, 36] width 81 height 14
click at [0, 0] on input "All organizations" at bounding box center [0, 0] width 0 height 0
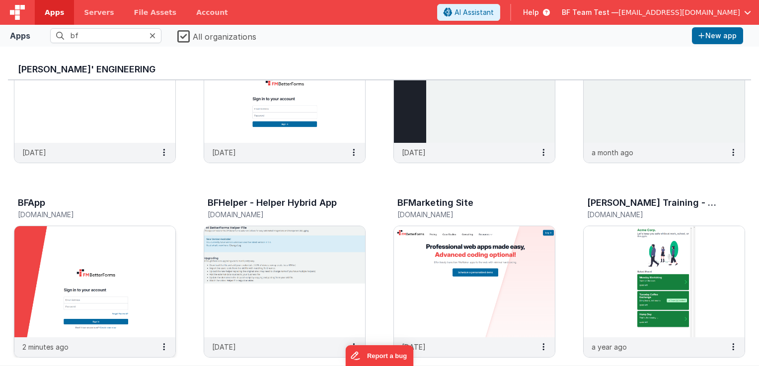
scroll to position [99, 0]
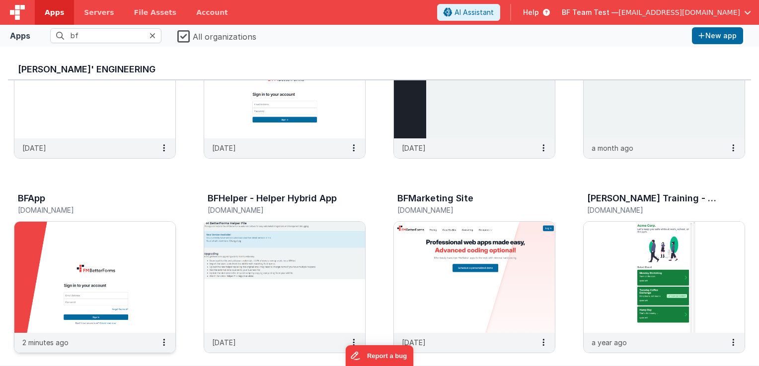
click at [94, 253] on img at bounding box center [94, 277] width 161 height 111
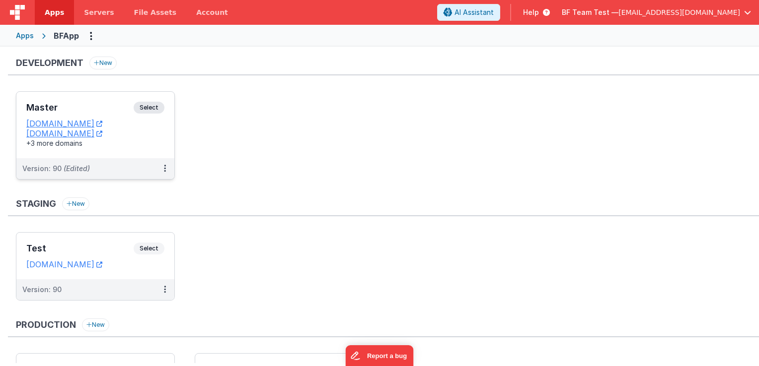
click at [151, 113] on span "Select" at bounding box center [149, 108] width 31 height 12
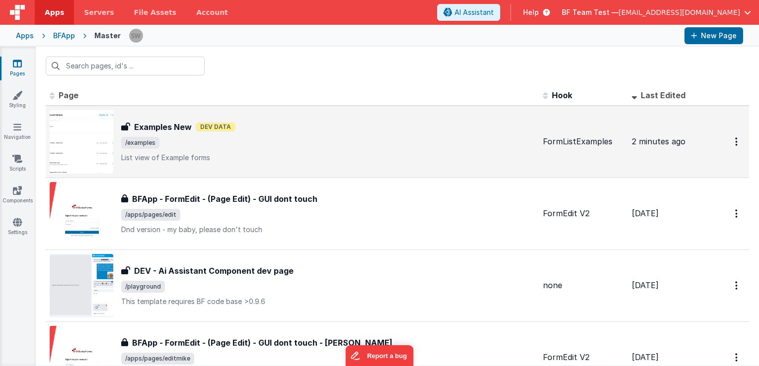
click at [175, 126] on h3 "Examples New" at bounding box center [163, 127] width 58 height 12
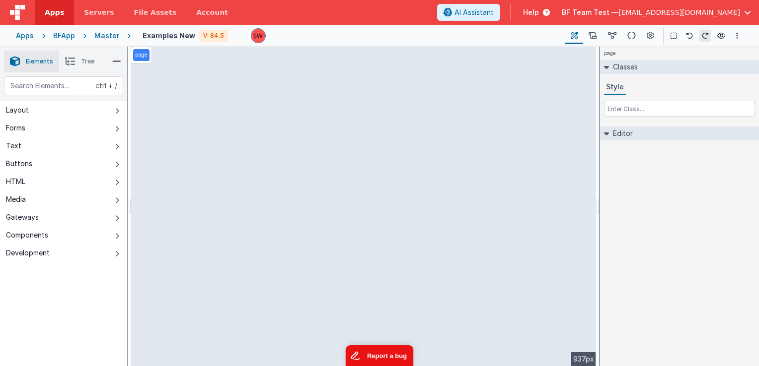
click at [384, 346] on button "Report a bug" at bounding box center [379, 356] width 68 height 21
click at [398, 361] on button "Report a bug" at bounding box center [379, 356] width 68 height 21
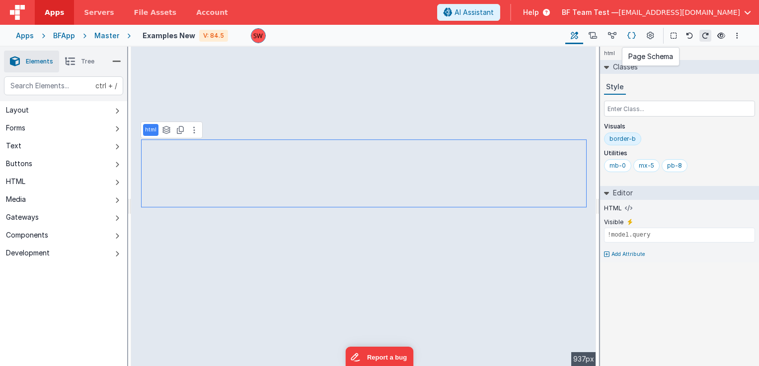
click at [631, 38] on icon at bounding box center [631, 36] width 8 height 10
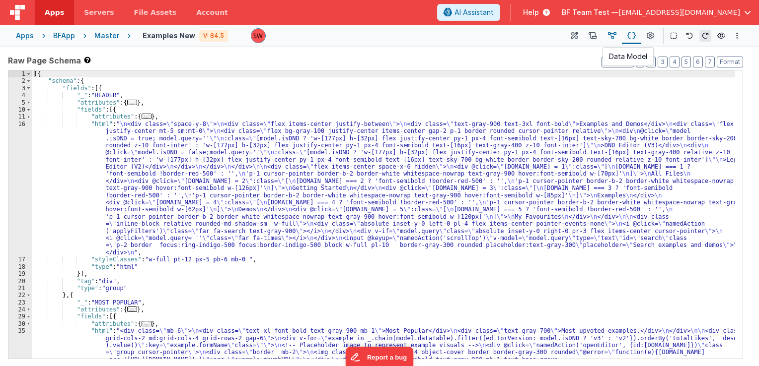
click at [610, 39] on icon at bounding box center [612, 36] width 8 height 10
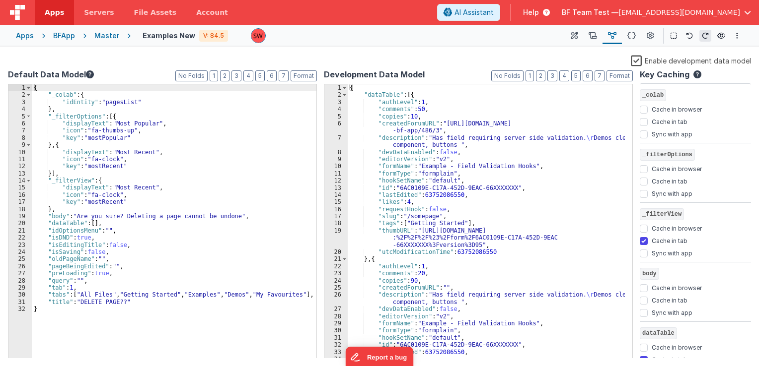
click at [437, 159] on div "{ "dataTable" : [{ "authLevel" : 1 , "comments" : 50 , "copies" : 10 , "created…" at bounding box center [486, 228] width 277 height 289
click at [439, 160] on div "{ "dataTable" : [{ "authLevel" : 1 , "comments" : 50 , "copies" : 10 , "created…" at bounding box center [486, 228] width 277 height 289
click at [441, 160] on div "{ "dataTable" : [{ "authLevel" : 1 , "comments" : 50 , "copies" : 10 , "created…" at bounding box center [486, 228] width 277 height 289
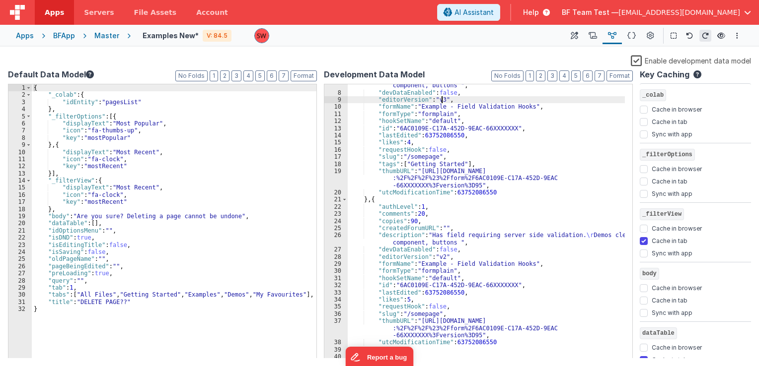
scroll to position [61, 0]
click at [439, 257] on div ""description" : "Has field requiring server side validation. \r Demos clearfix …" at bounding box center [486, 221] width 277 height 296
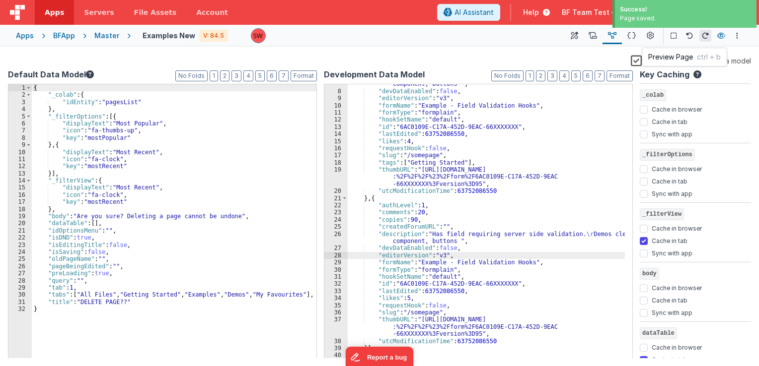
click at [724, 35] on icon at bounding box center [721, 35] width 8 height 7
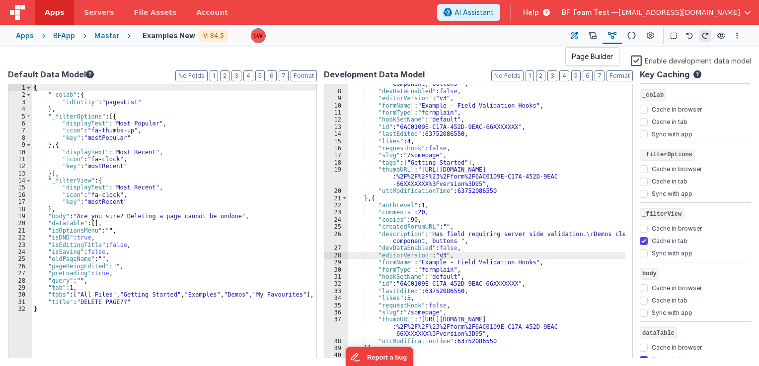
click at [572, 36] on icon at bounding box center [574, 36] width 7 height 10
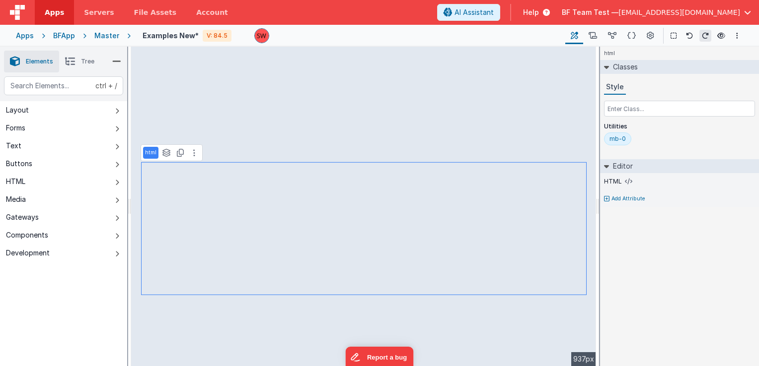
click at [191, 159] on div "html See layers ctrl + L Duplicate ctrl + D" at bounding box center [172, 152] width 62 height 17
click at [192, 158] on button at bounding box center [194, 153] width 12 height 12
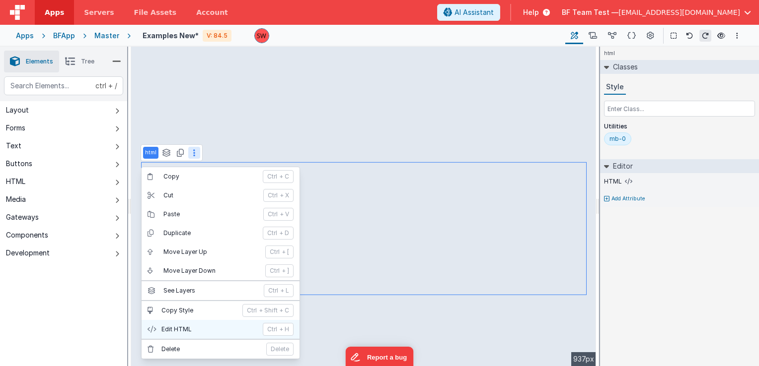
click at [197, 326] on p "Edit HTML" at bounding box center [208, 330] width 95 height 8
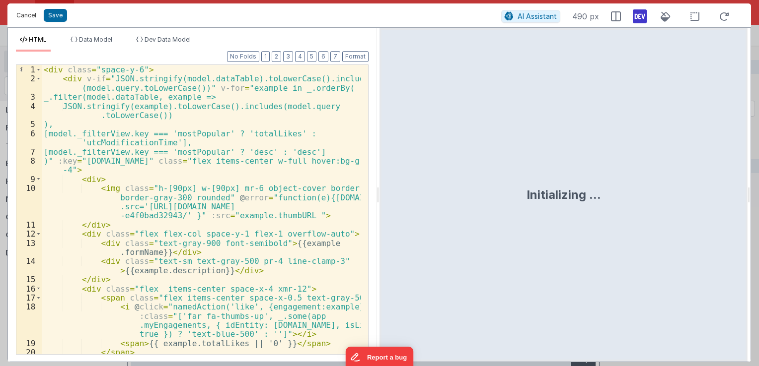
click at [27, 19] on button "Cancel" at bounding box center [26, 15] width 30 height 14
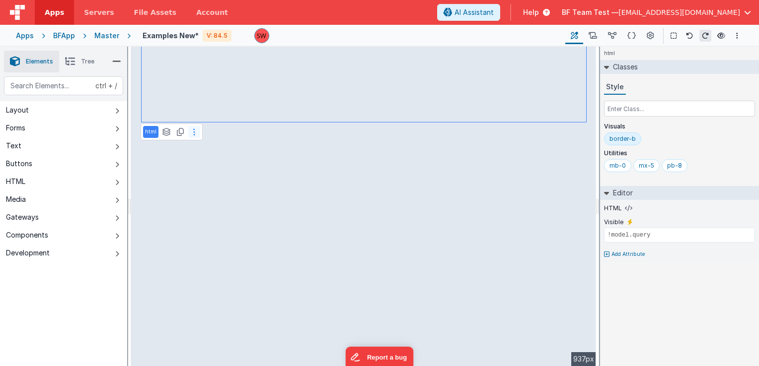
click at [194, 136] on button at bounding box center [194, 132] width 12 height 12
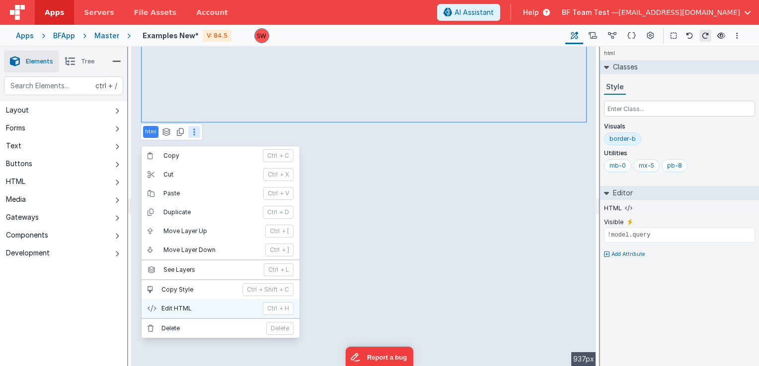
click at [197, 300] on button "Edit HTML ctrl + H" at bounding box center [221, 308] width 158 height 19
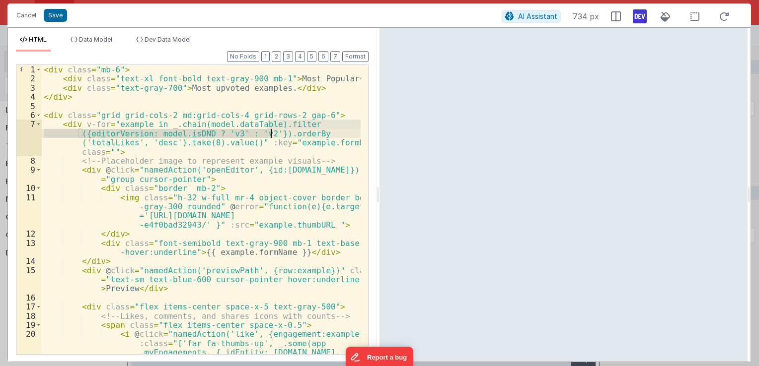
drag, startPoint x: 267, startPoint y: 122, endPoint x: 270, endPoint y: 134, distance: 12.8
click at [270, 134] on div "< div class = "mb-6" > < div class = "text-xl font-bold text-gray-900 mb-1" > M…" at bounding box center [201, 237] width 319 height 345
click at [26, 17] on button "Cancel" at bounding box center [26, 15] width 30 height 14
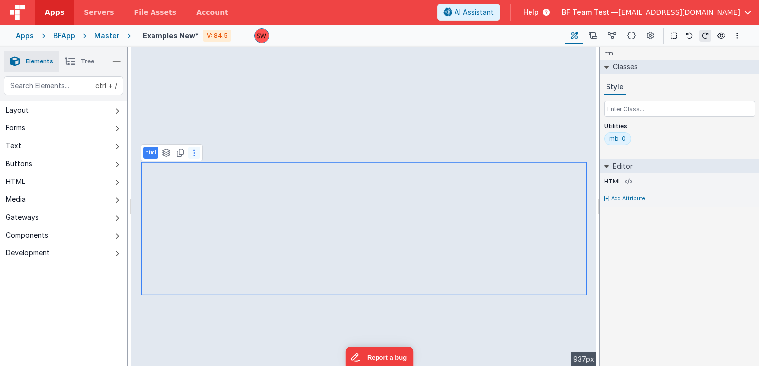
click at [191, 154] on button at bounding box center [194, 153] width 12 height 12
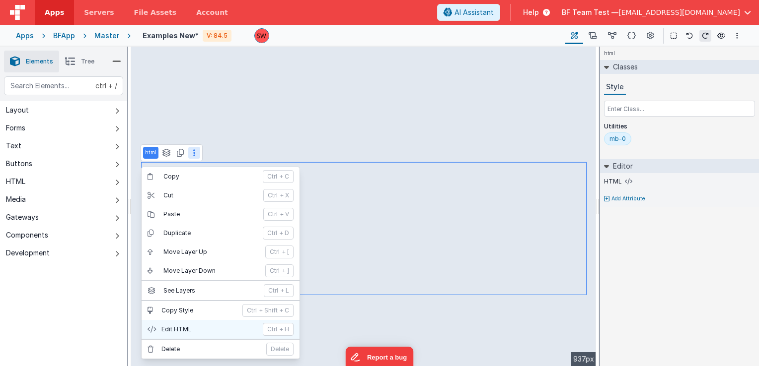
click at [202, 320] on button "Edit HTML ctrl + H" at bounding box center [221, 329] width 158 height 19
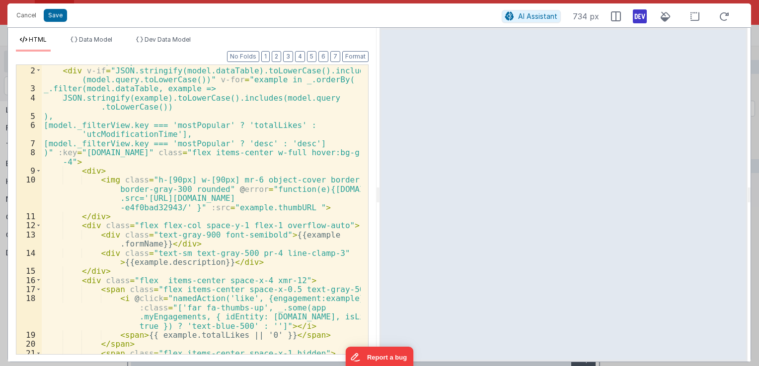
scroll to position [0, 0]
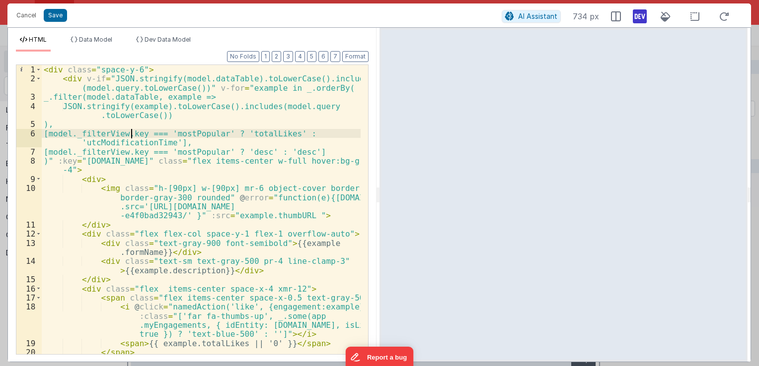
click at [129, 137] on div "< div class = "space-y-6" > < div v-if = "JSON.stringify(model.dataTable).toLow…" at bounding box center [201, 219] width 319 height 308
click at [310, 90] on div "< div class = "space-y-6" > < div v-if = "JSON.stringify(model.dataTable).toLow…" at bounding box center [201, 219] width 319 height 308
click at [124, 72] on div "< div class = "space-y-6" > < div v-if = "JSON.stringify(model.dataTable).toLow…" at bounding box center [201, 219] width 319 height 308
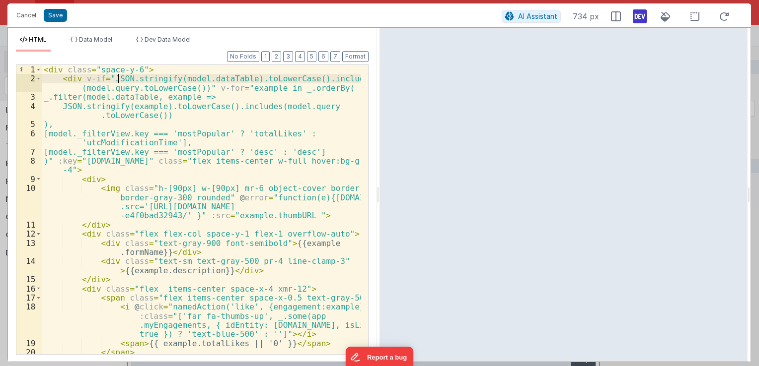
click at [118, 79] on div "< div class = "space-y-6" > < div v-if = "JSON.stringify(model.dataTable).toLow…" at bounding box center [201, 219] width 319 height 308
click at [110, 78] on div "< div class = "space-y-6" > < div v-if = "JSON.stringify(model.dataTable).toLow…" at bounding box center [201, 219] width 319 height 308
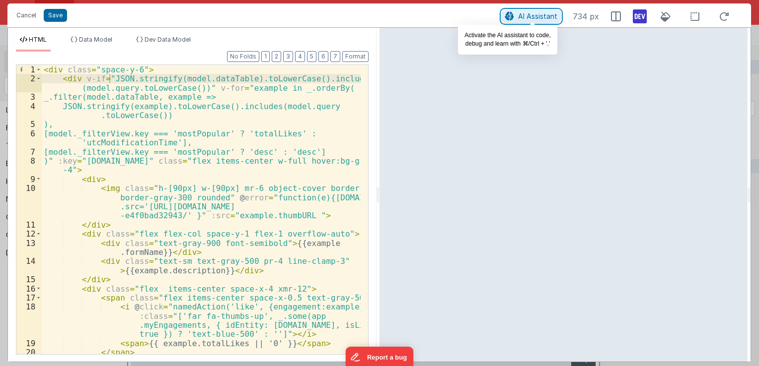
click at [525, 20] on span "AI Assistant" at bounding box center [537, 16] width 39 height 8
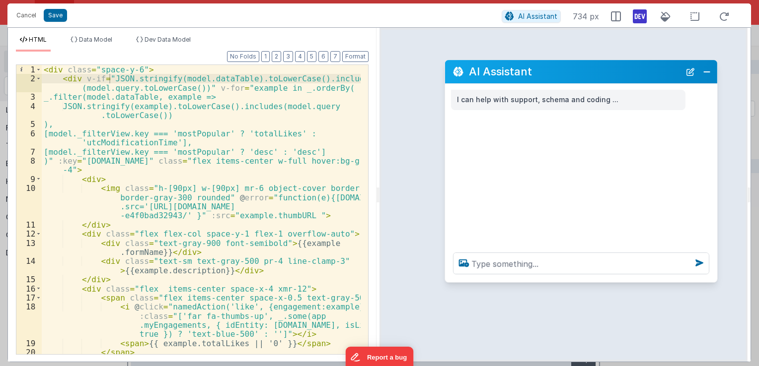
drag, startPoint x: 151, startPoint y: 149, endPoint x: 587, endPoint y: 72, distance: 442.7
click at [587, 72] on h2 "AI Assistant" at bounding box center [575, 72] width 212 height 12
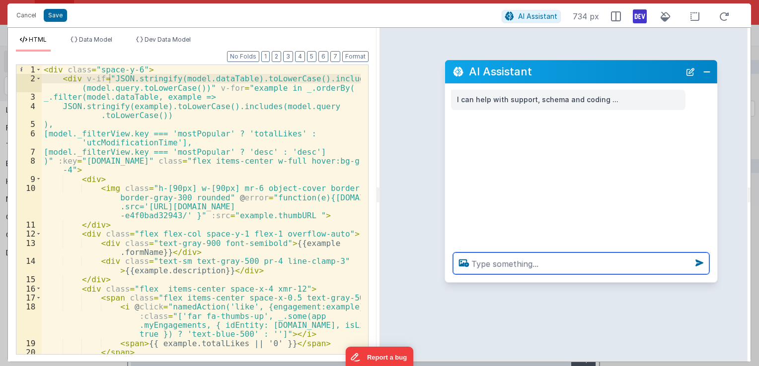
click at [506, 261] on textarea at bounding box center [581, 264] width 256 height 22
paste textarea ".filter({editorVersion: model.isDND ? 'v3' : 'v2'})"
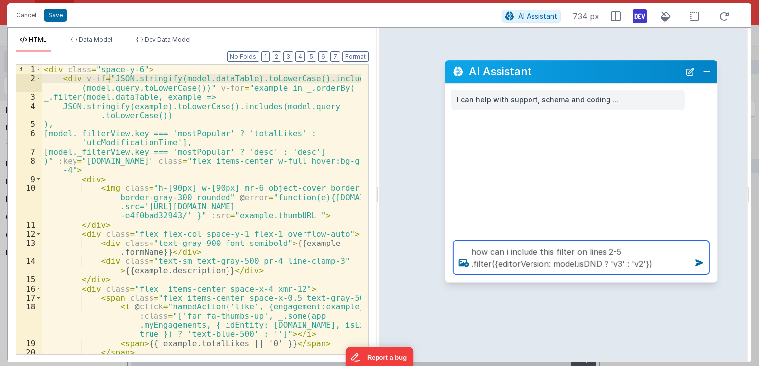
type textarea "how can i include this filter on lines 2-5 .filter({editorVersion: model.isDND …"
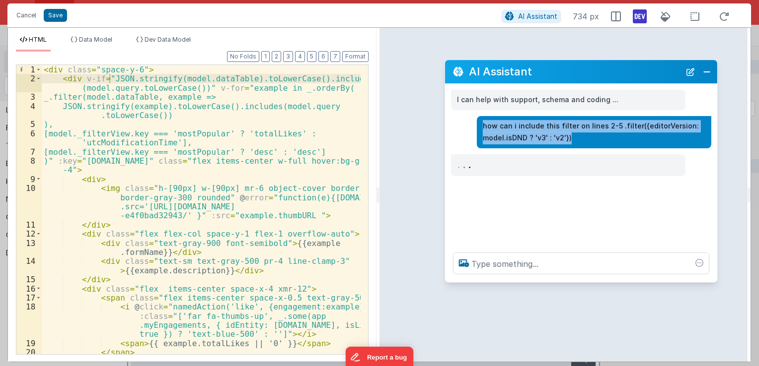
drag, startPoint x: 484, startPoint y: 126, endPoint x: 575, endPoint y: 143, distance: 92.8
click at [575, 143] on p "how can i include this filter on lines 2-5 .filter({editorVersion: model.isDND …" at bounding box center [594, 132] width 222 height 24
copy p "how can i include this filter on lines 2-5 .filter({editorVersion: model.isDND …"
click at [706, 72] on button "Close" at bounding box center [706, 72] width 13 height 14
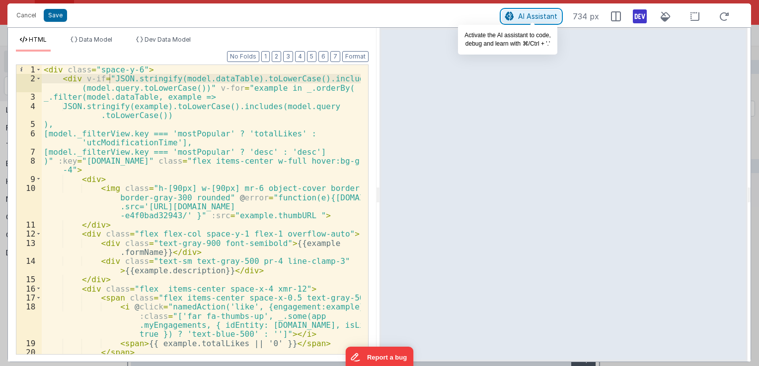
click at [548, 18] on span "AI Assistant" at bounding box center [537, 16] width 39 height 8
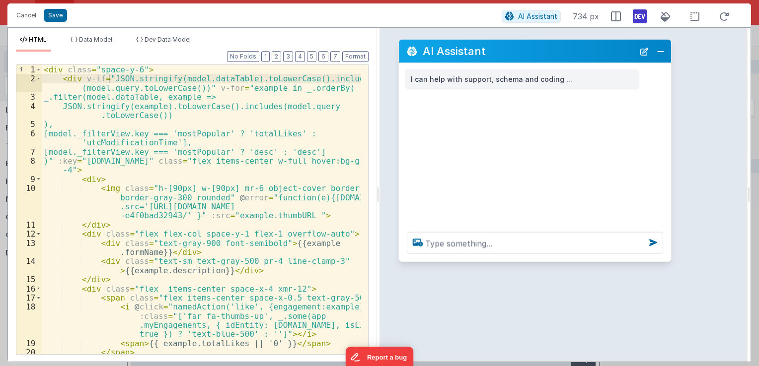
drag, startPoint x: 226, startPoint y: 146, endPoint x: 616, endPoint y: 49, distance: 401.8
click at [616, 49] on h2 "AI Assistant" at bounding box center [529, 51] width 212 height 12
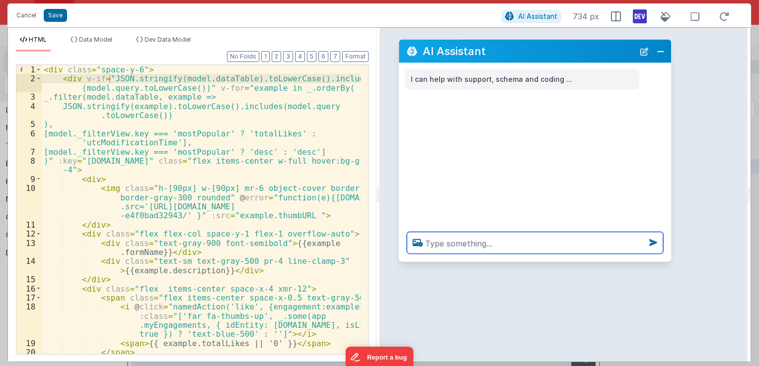
click at [490, 243] on textarea at bounding box center [535, 243] width 256 height 22
paste textarea "how can i include this filter on lines 2-5 .filter({editorVersion: model.isDND …"
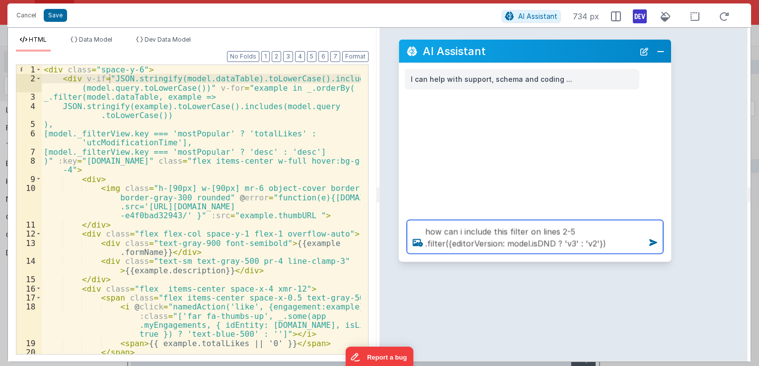
type textarea "how can i include this filter on lines 2-5 .filter({editorVersion: model.isDND …"
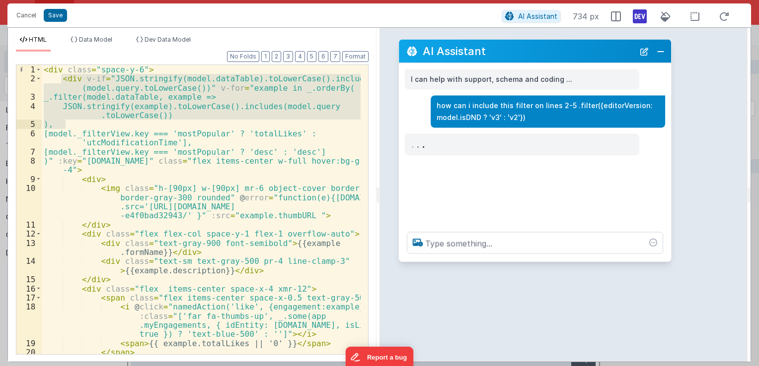
drag, startPoint x: 62, startPoint y: 76, endPoint x: 66, endPoint y: 126, distance: 49.4
click at [66, 126] on div "< div class = "space-y-6" > < div v-if = "JSON.stringify(model.dataTable).toLow…" at bounding box center [201, 219] width 319 height 308
drag, startPoint x: 570, startPoint y: 104, endPoint x: 582, endPoint y: 110, distance: 13.8
click at [582, 110] on p "how can i include this filter on lines 2-5 .filter({editorVersion: model.isDND …" at bounding box center [547, 111] width 222 height 24
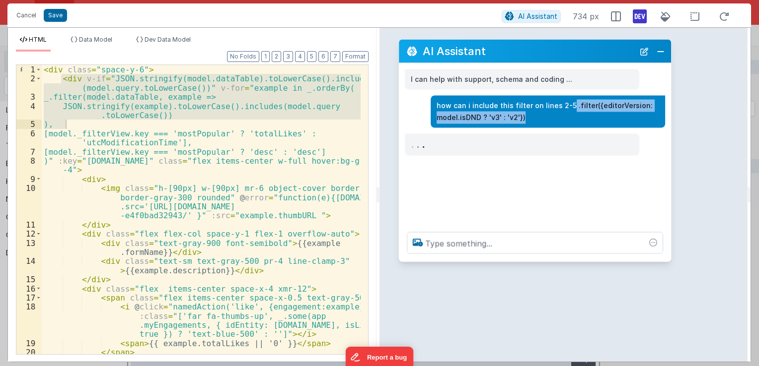
drag, startPoint x: 582, startPoint y: 110, endPoint x: 536, endPoint y: 122, distance: 47.2
click at [536, 122] on p "how can i include this filter on lines 2-5 .filter({editorVersion: model.isDND …" at bounding box center [547, 111] width 222 height 24
copy p ".filter({editorVersion: model.isDND ? 'v3' : 'v2'})"
click at [661, 50] on button "Close" at bounding box center [660, 51] width 13 height 14
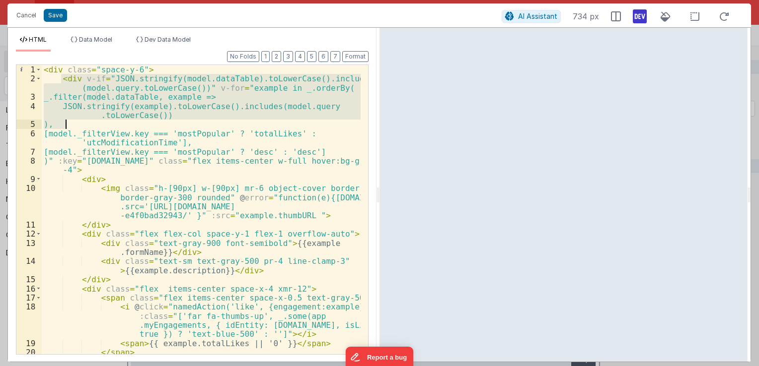
click at [68, 78] on div "< div class = "space-y-6" > < div v-if = "JSON.stringify(model.dataTable).toLow…" at bounding box center [201, 209] width 319 height 289
drag, startPoint x: 62, startPoint y: 78, endPoint x: 68, endPoint y: 125, distance: 46.6
click at [68, 125] on div "< div class = "space-y-6" > < div v-if = "JSON.stringify(model.dataTable).toLow…" at bounding box center [201, 219] width 319 height 308
click at [86, 96] on div "< div class = "space-y-6" > < div v-if = "JSON.stringify(model.dataTable).toLow…" at bounding box center [201, 209] width 319 height 289
drag, startPoint x: 83, startPoint y: 78, endPoint x: 65, endPoint y: 121, distance: 45.8
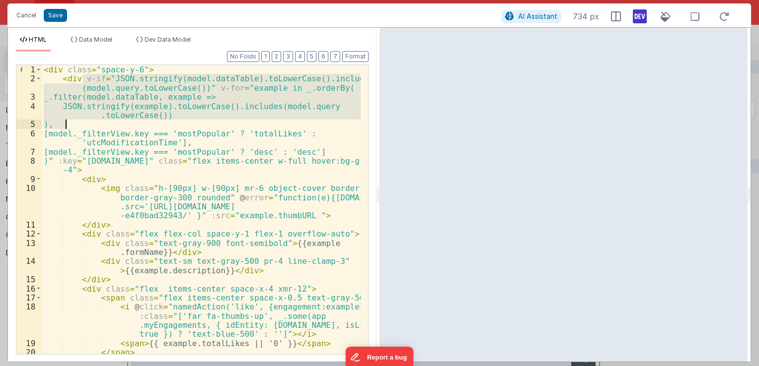
click at [65, 121] on div "< div class = "space-y-6" > < div v-if = "JSON.stringify(model.dataTable).toLow…" at bounding box center [201, 219] width 319 height 308
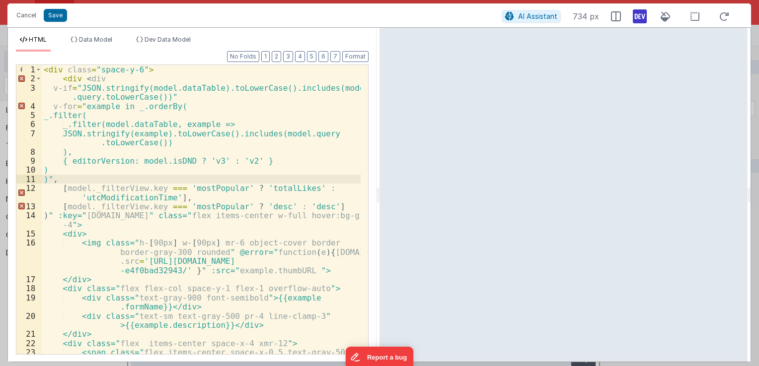
click at [83, 78] on div "< div class = "space-y-6" > < div < div v-if = "JSON.stringify(model.dataTable)…" at bounding box center [201, 233] width 319 height 336
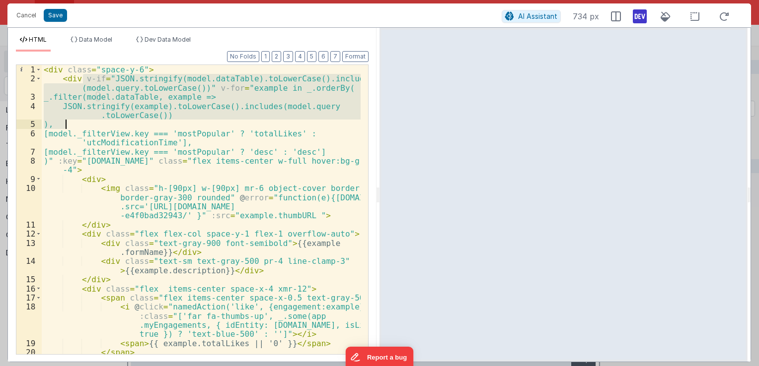
click at [203, 84] on div "< div class = "space-y-6" > < div v-if = "JSON.stringify(model.dataTable).toLow…" at bounding box center [201, 209] width 319 height 289
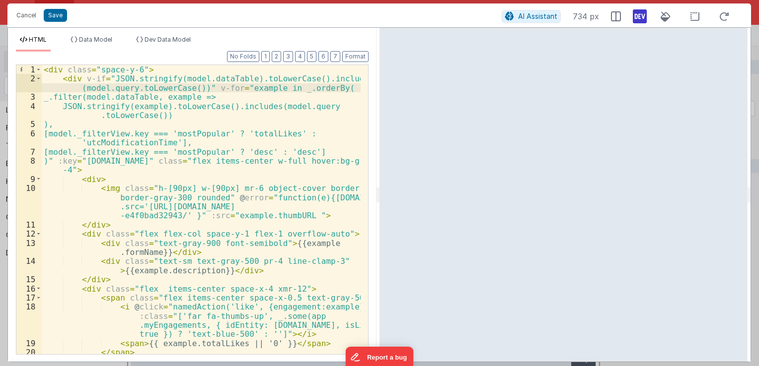
click at [208, 98] on div "< div class = "space-y-6" > < div v-if = "JSON.stringify(model.dataTable).toLow…" at bounding box center [201, 219] width 319 height 308
click at [233, 87] on div "< div class = "space-y-6" > < div v-if = "JSON.stringify(model.dataTable).toLow…" at bounding box center [201, 219] width 319 height 308
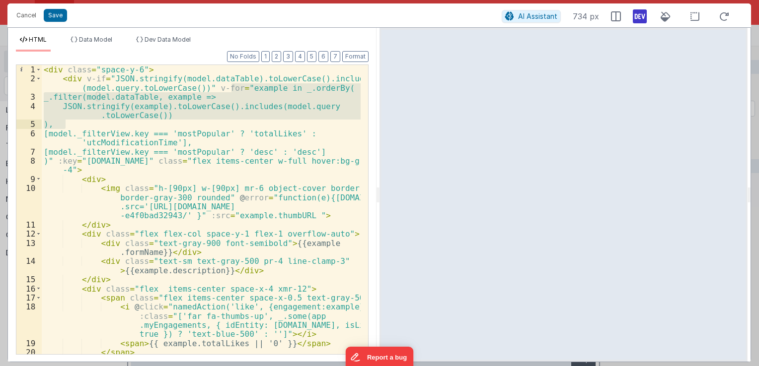
drag, startPoint x: 232, startPoint y: 87, endPoint x: 64, endPoint y: 126, distance: 172.4
click at [64, 126] on div "< div class = "space-y-6" > < div v-if = "JSON.stringify(model.dataTable).toLow…" at bounding box center [201, 219] width 319 height 308
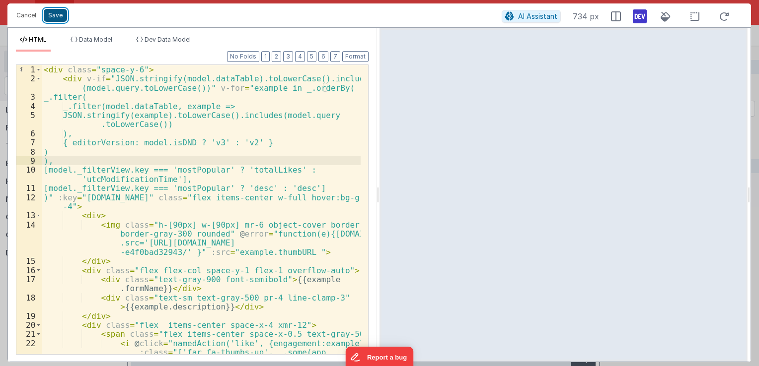
click at [52, 16] on button "Save" at bounding box center [55, 15] width 23 height 13
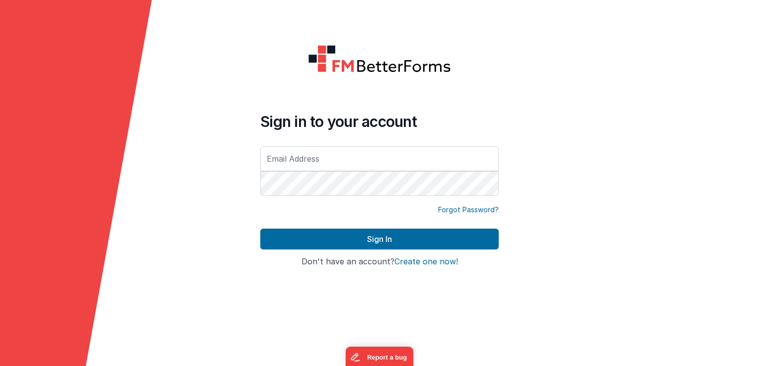
type input "[EMAIL_ADDRESS][DOMAIN_NAME]"
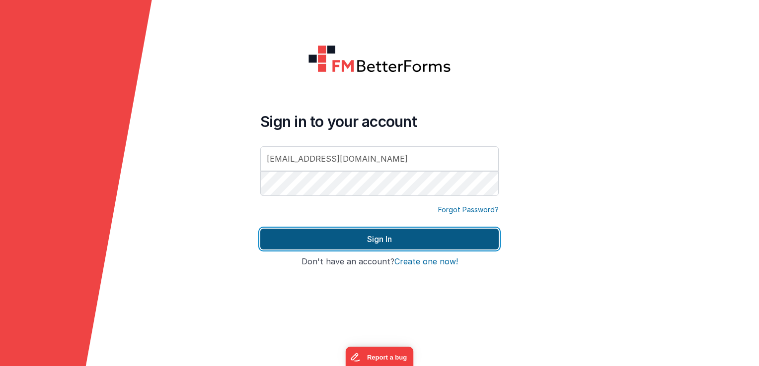
click at [345, 237] on button "Sign In" at bounding box center [379, 239] width 238 height 21
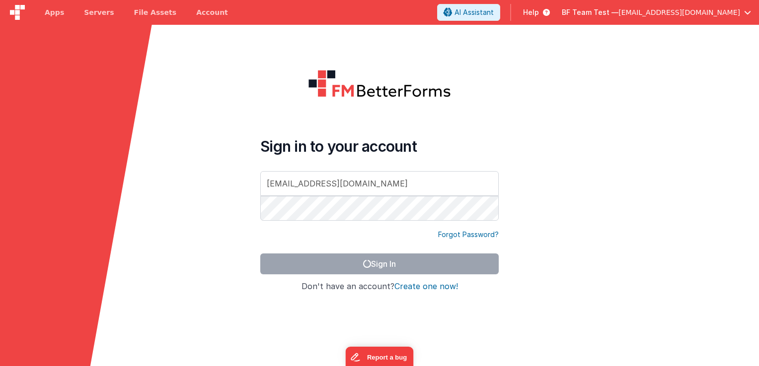
click at [589, 191] on form "Sign in to your account [PERSON_NAME][EMAIL_ADDRESS][DOMAIN_NAME] Forgot Passwo…" at bounding box center [379, 208] width 759 height 366
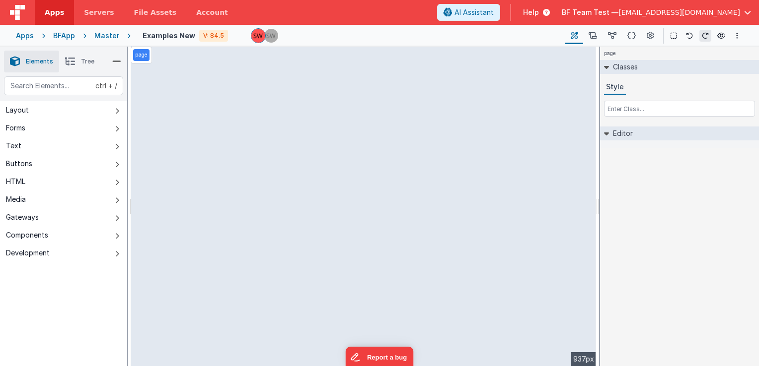
click at [417, 163] on div "page --> 937px" at bounding box center [363, 207] width 465 height 320
click at [205, 152] on div "page --> 937px" at bounding box center [363, 207] width 465 height 320
click at [261, 205] on div "page --> 937px" at bounding box center [363, 207] width 465 height 320
click at [586, 33] on button at bounding box center [592, 35] width 19 height 17
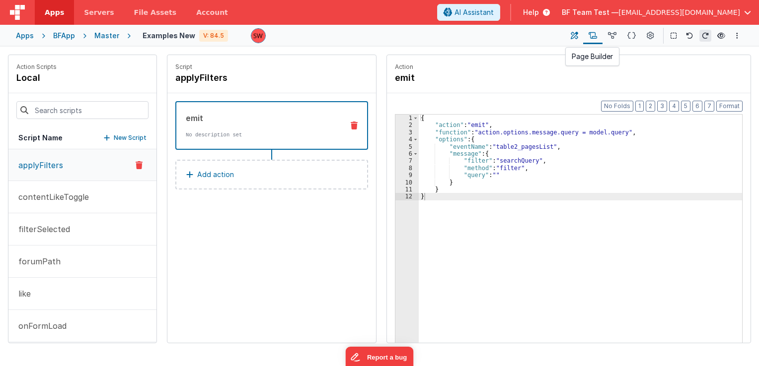
click at [575, 39] on icon at bounding box center [574, 36] width 7 height 10
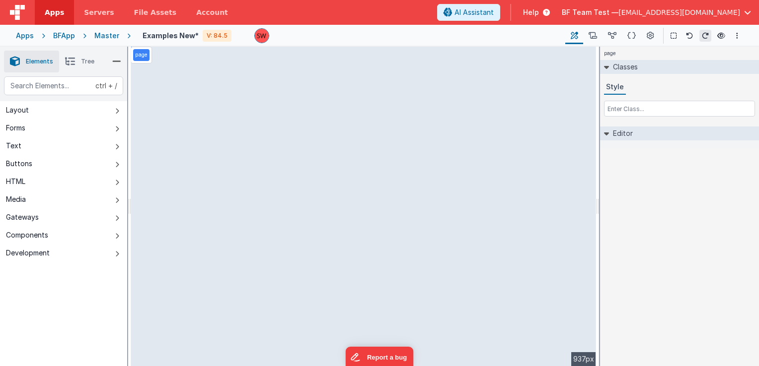
click at [306, 198] on div "page --> 937px" at bounding box center [363, 207] width 465 height 320
click at [198, 159] on div "page --> 937px" at bounding box center [363, 207] width 465 height 320
click at [170, 140] on div "page --> 937px" at bounding box center [363, 207] width 465 height 320
click at [345, 175] on div "page --> 937px" at bounding box center [363, 207] width 465 height 320
click at [469, 82] on div "page --> 937px" at bounding box center [363, 207] width 465 height 320
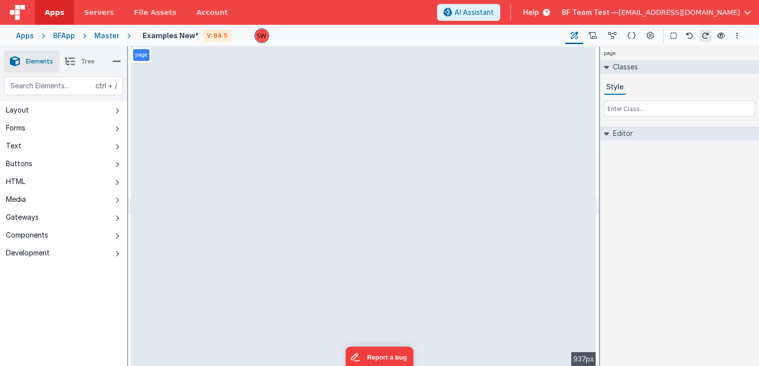
click at [211, 109] on div "page --> 937px" at bounding box center [363, 207] width 465 height 320
click at [189, 68] on div "page --> 937px" at bounding box center [363, 207] width 465 height 320
click at [236, 164] on div "page --> 937px" at bounding box center [363, 207] width 465 height 320
click at [199, 154] on div "page --> 937px" at bounding box center [363, 207] width 465 height 320
click at [186, 200] on div "page --> 937px" at bounding box center [363, 207] width 465 height 320
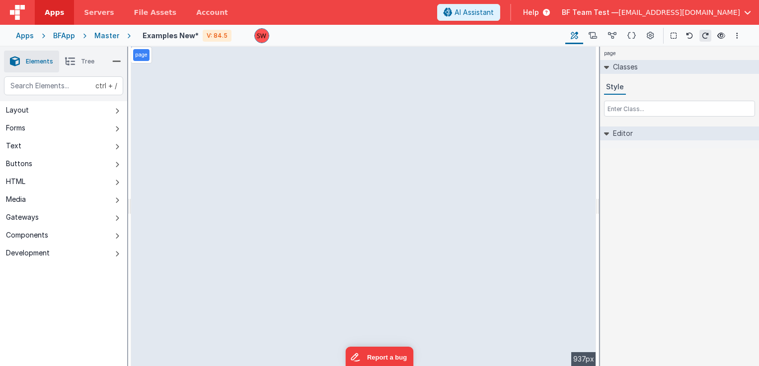
click at [172, 112] on div "page --> 937px" at bounding box center [363, 207] width 465 height 320
click at [61, 110] on button "Layout" at bounding box center [63, 110] width 127 height 18
click at [70, 106] on button "Layout" at bounding box center [63, 110] width 127 height 18
click at [167, 172] on div "page --> 937px" at bounding box center [363, 207] width 465 height 320
click at [518, 83] on div "page --> 937px" at bounding box center [363, 207] width 465 height 320
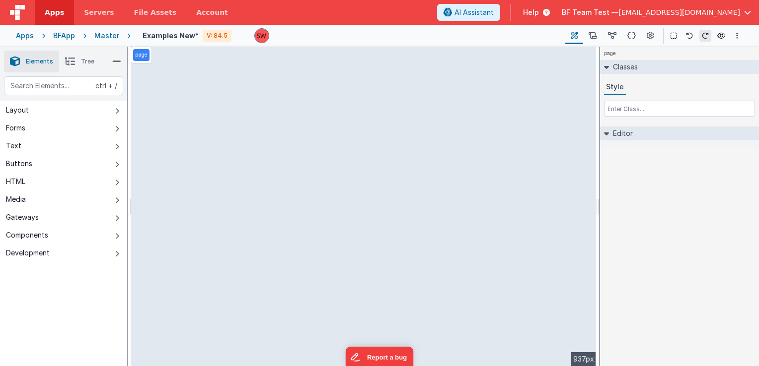
click at [459, 86] on div "page --> 937px" at bounding box center [363, 207] width 465 height 320
click at [219, 110] on div "page --> 937px" at bounding box center [363, 207] width 465 height 320
click at [190, 186] on div "page --> 937px" at bounding box center [363, 207] width 465 height 320
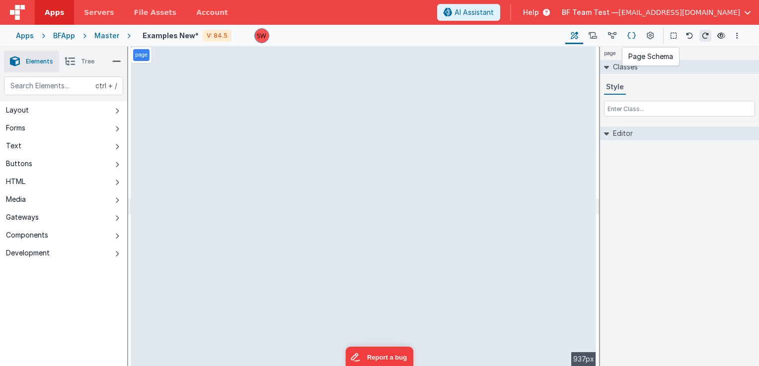
click at [638, 38] on button at bounding box center [631, 35] width 19 height 17
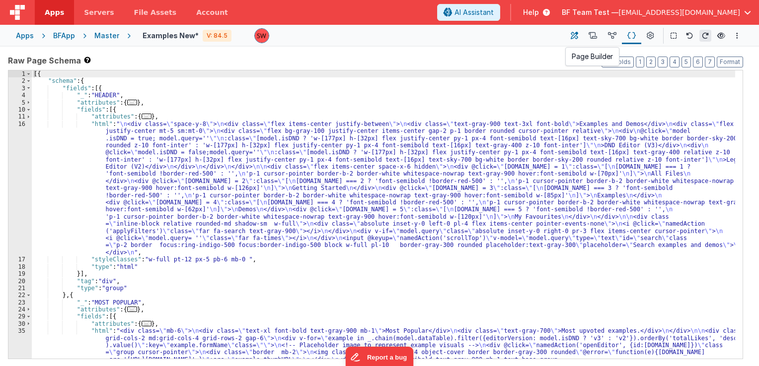
click at [573, 38] on icon at bounding box center [574, 36] width 7 height 10
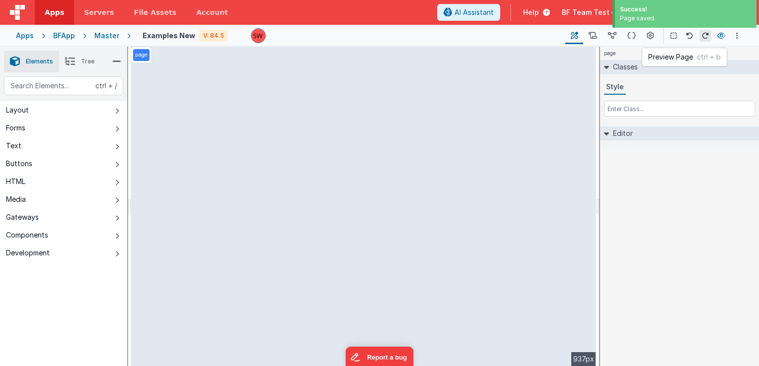
click at [716, 37] on button at bounding box center [721, 36] width 12 height 14
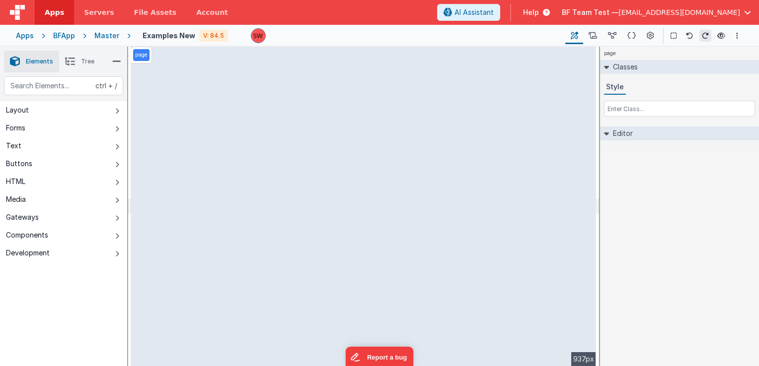
click at [304, 184] on div "page --> 937px" at bounding box center [363, 207] width 465 height 320
